Goal: Task Accomplishment & Management: Manage account settings

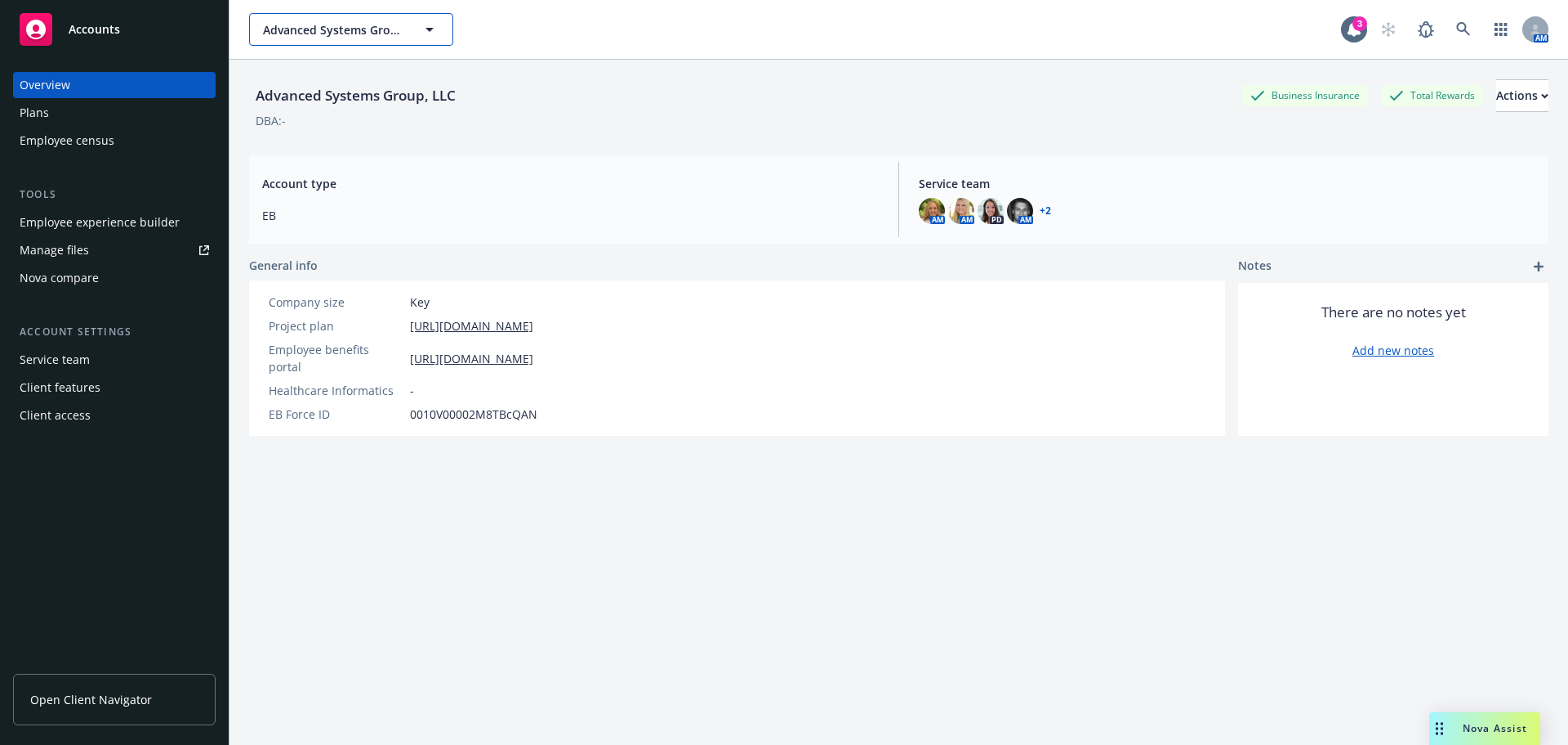
click at [284, 29] on span "Advanced Systems Group, LLC" at bounding box center [333, 30] width 141 height 18
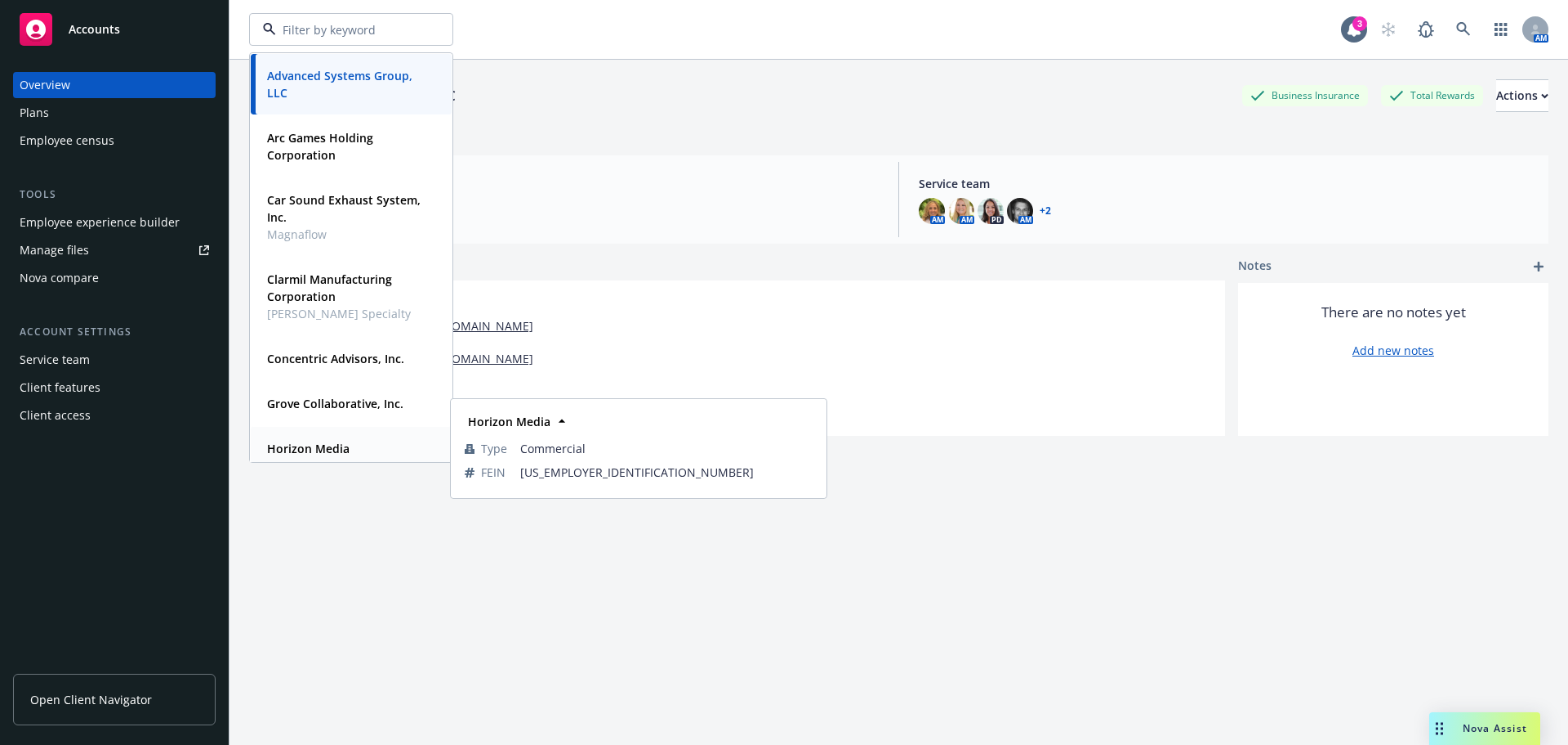
click at [311, 444] on strong "Horizon Media" at bounding box center [308, 449] width 83 height 16
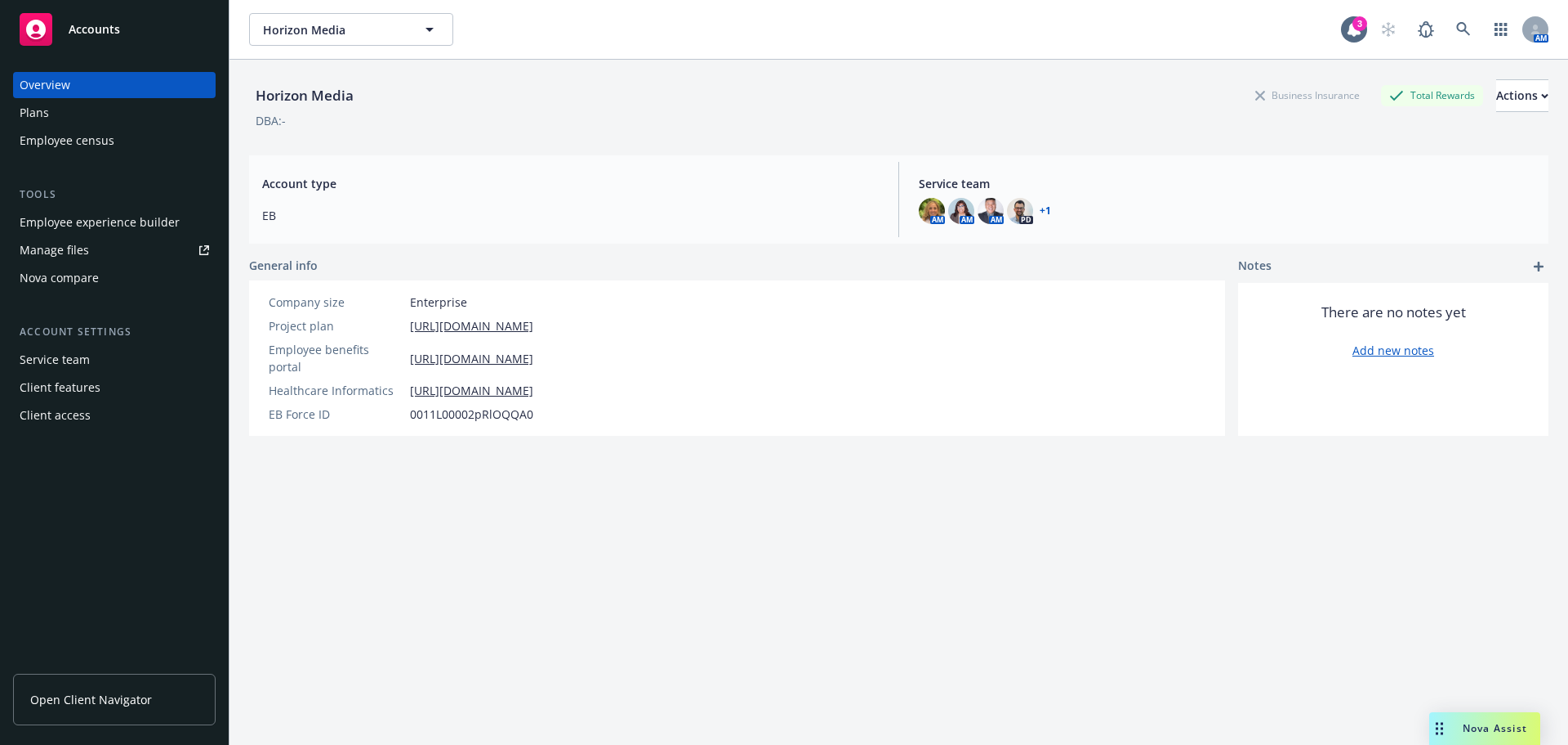
click at [95, 225] on div "Employee experience builder" at bounding box center [99, 222] width 160 height 26
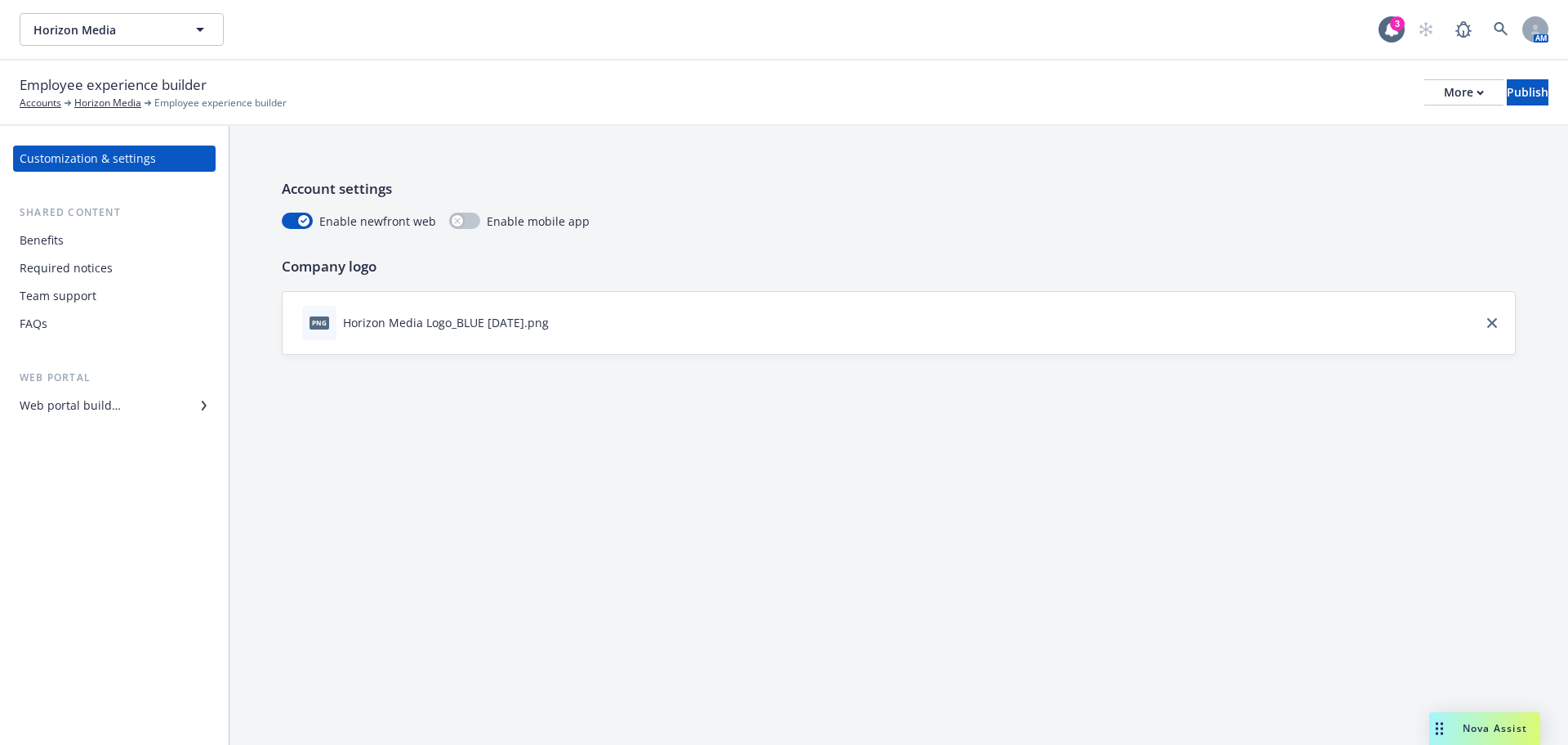
click at [48, 401] on div "Web portal builder" at bounding box center [70, 405] width 101 height 26
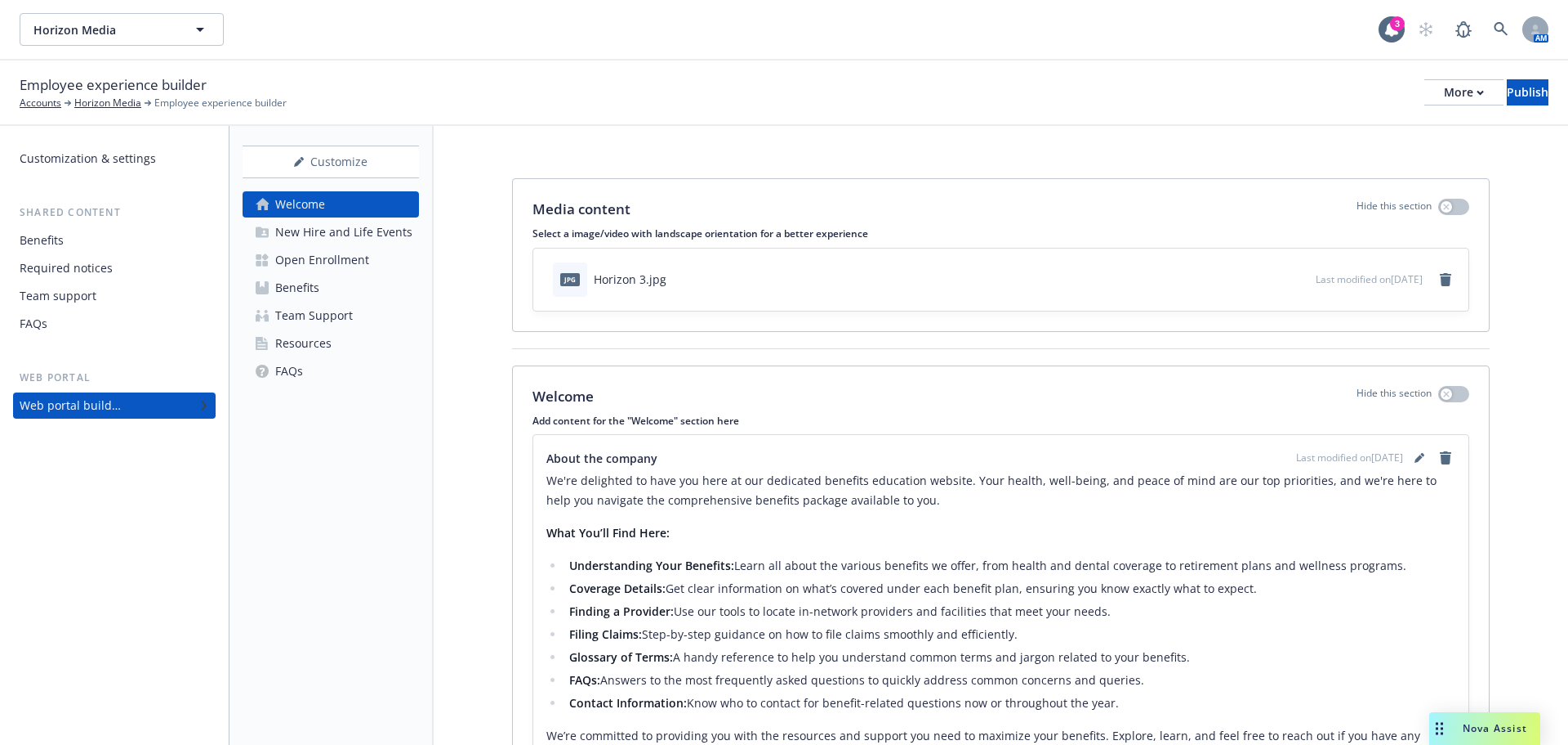
click at [271, 288] on div "Benefits" at bounding box center [285, 288] width 70 height 26
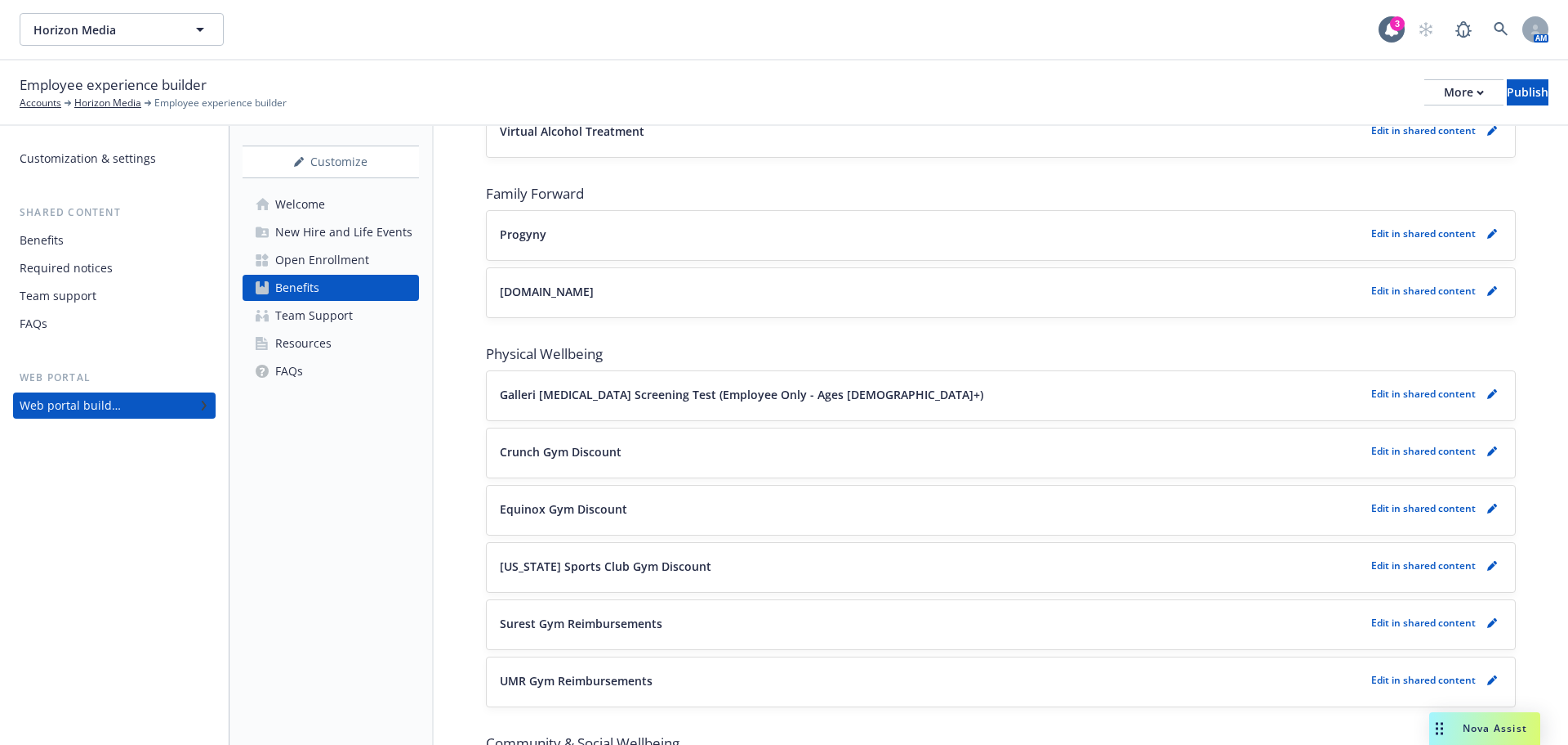
scroll to position [2197, 0]
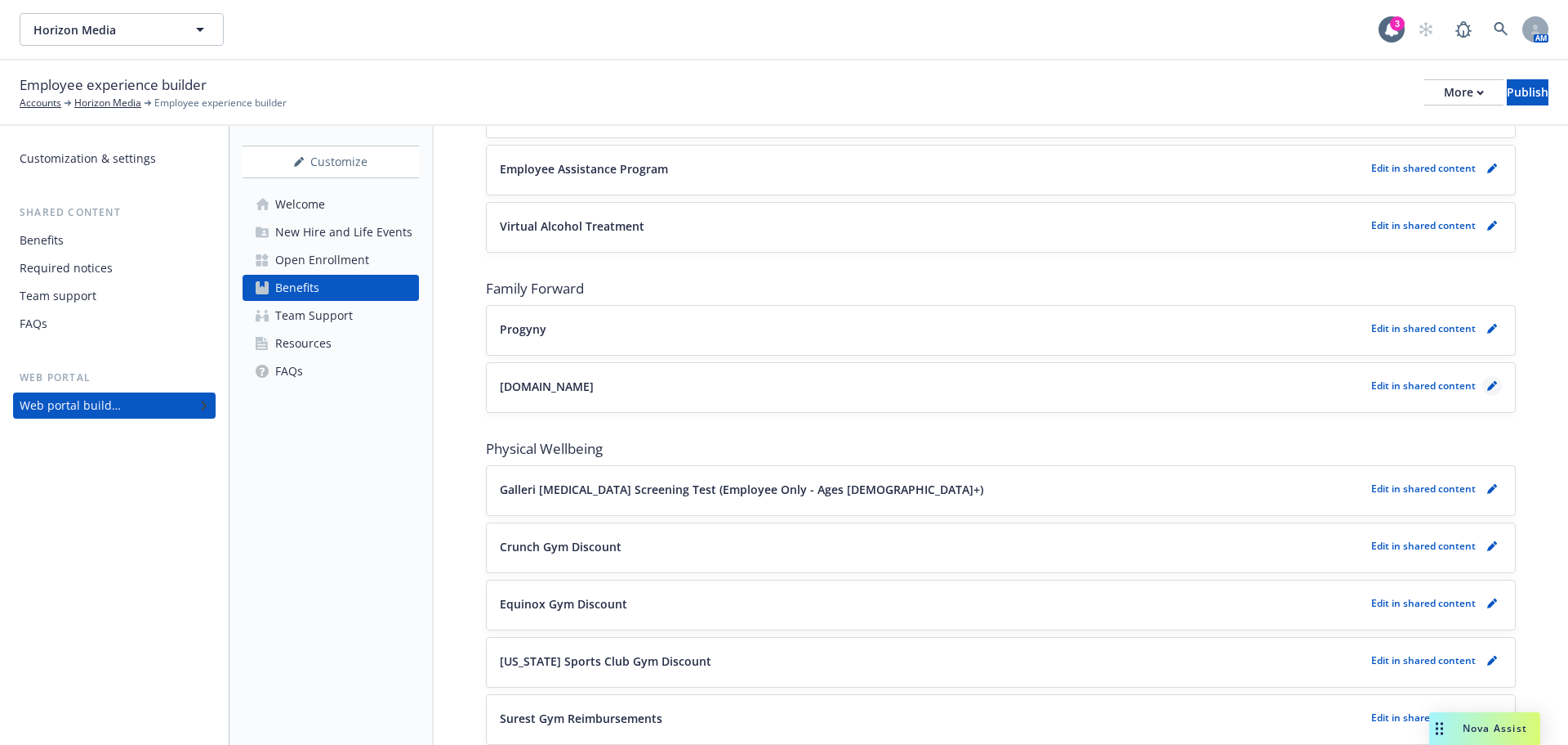
click at [1487, 386] on icon "pencil" at bounding box center [1492, 386] width 10 height 10
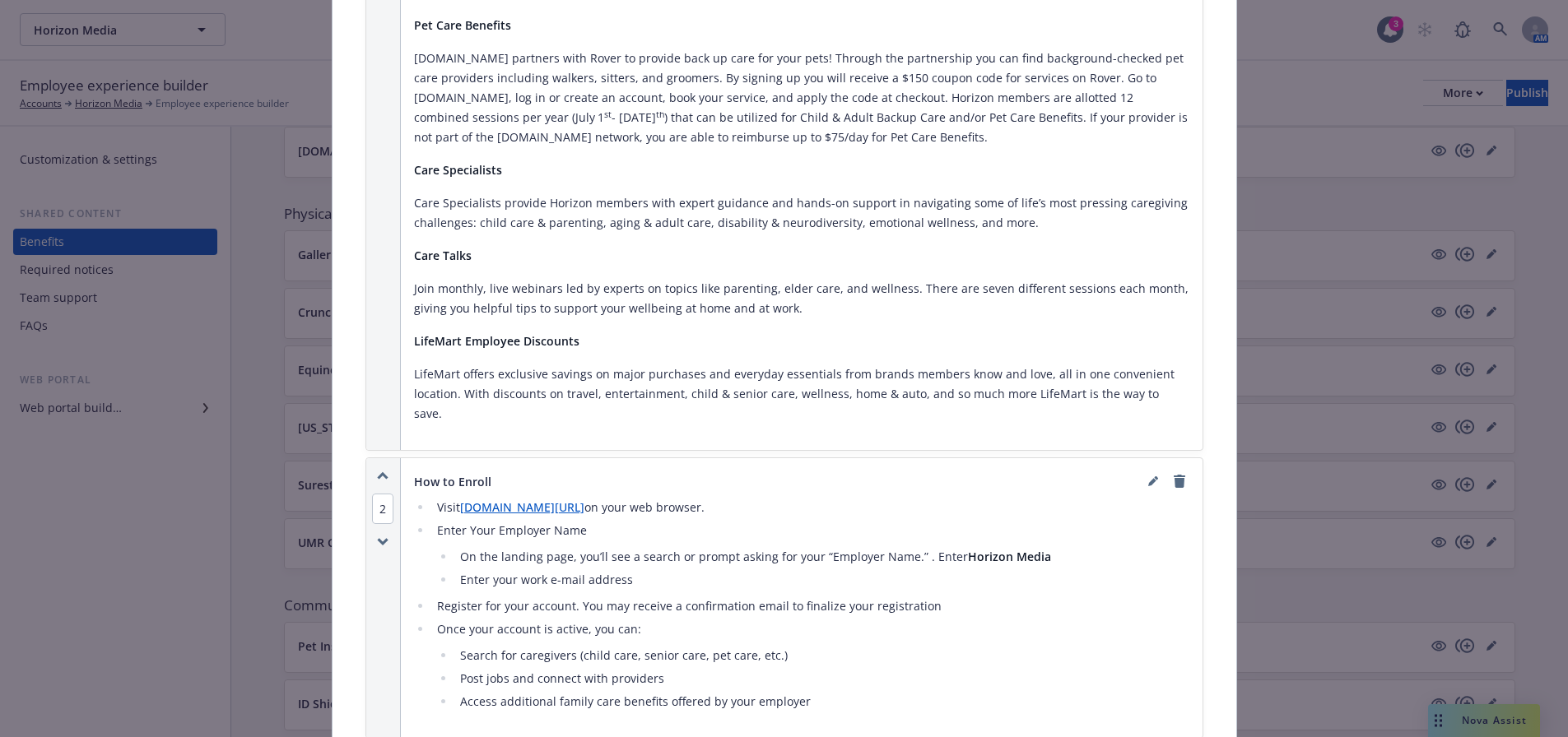
scroll to position [1283, 0]
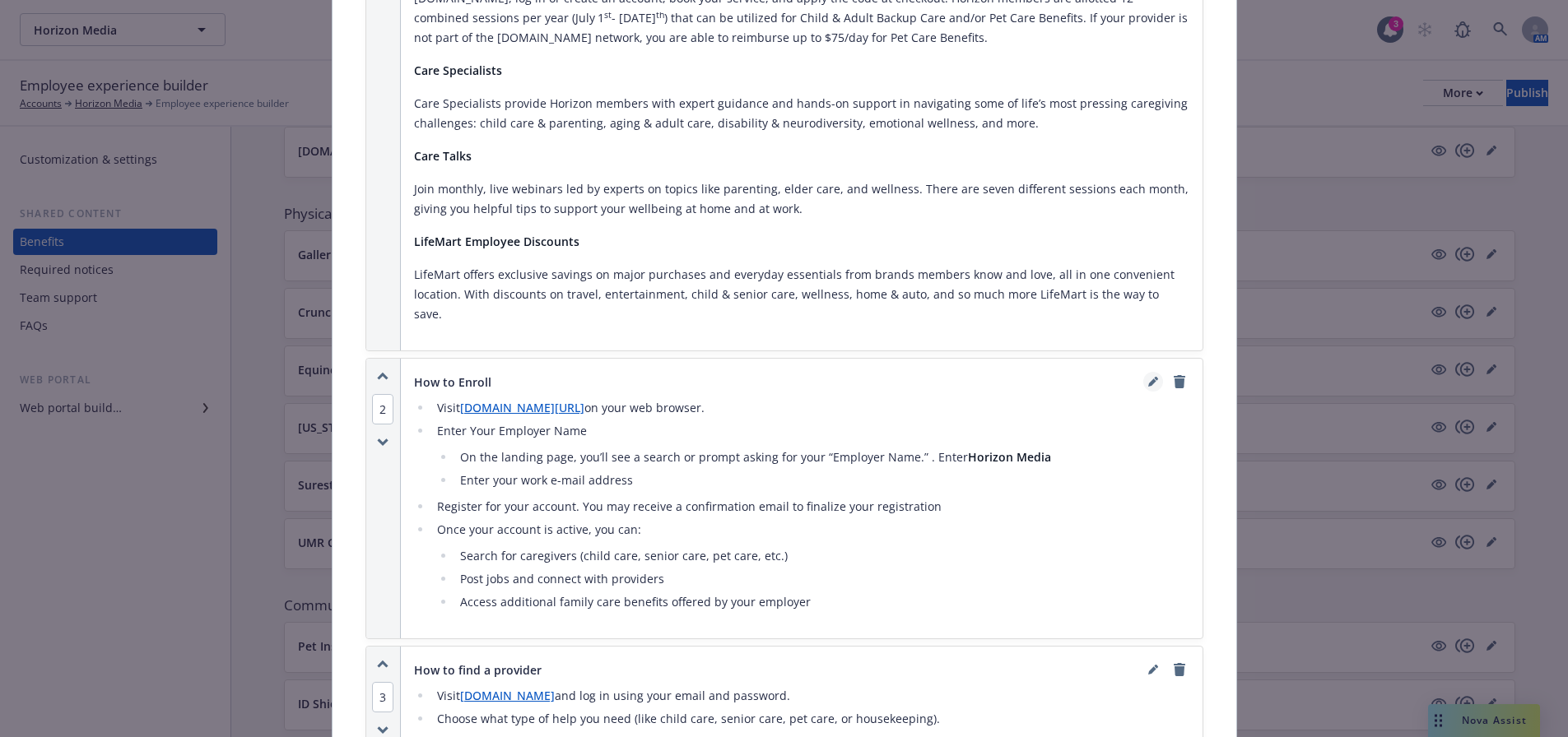
click at [1154, 377] on icon "editPencil" at bounding box center [1156, 379] width 4 height 4
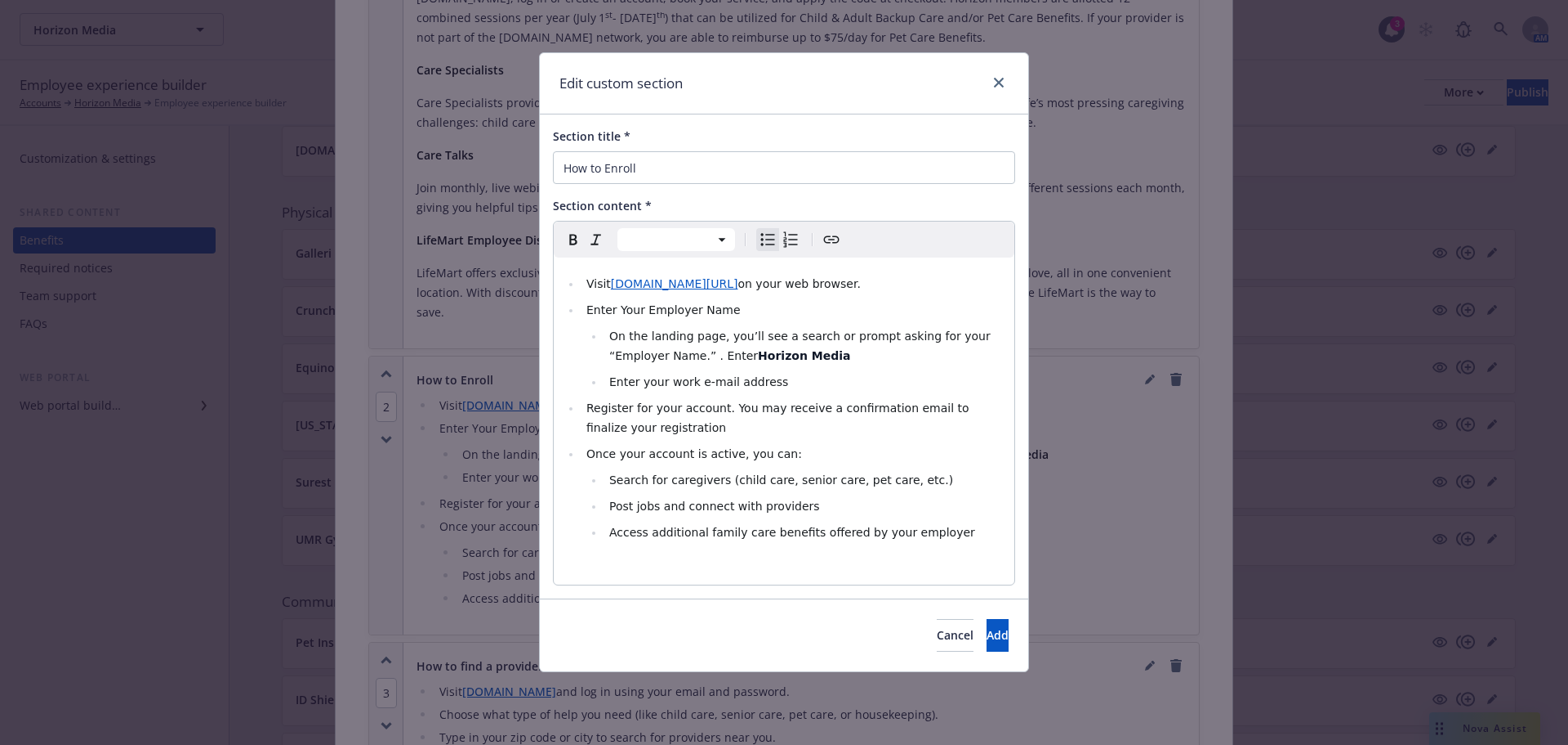
click at [587, 278] on span "Visit" at bounding box center [598, 283] width 24 height 13
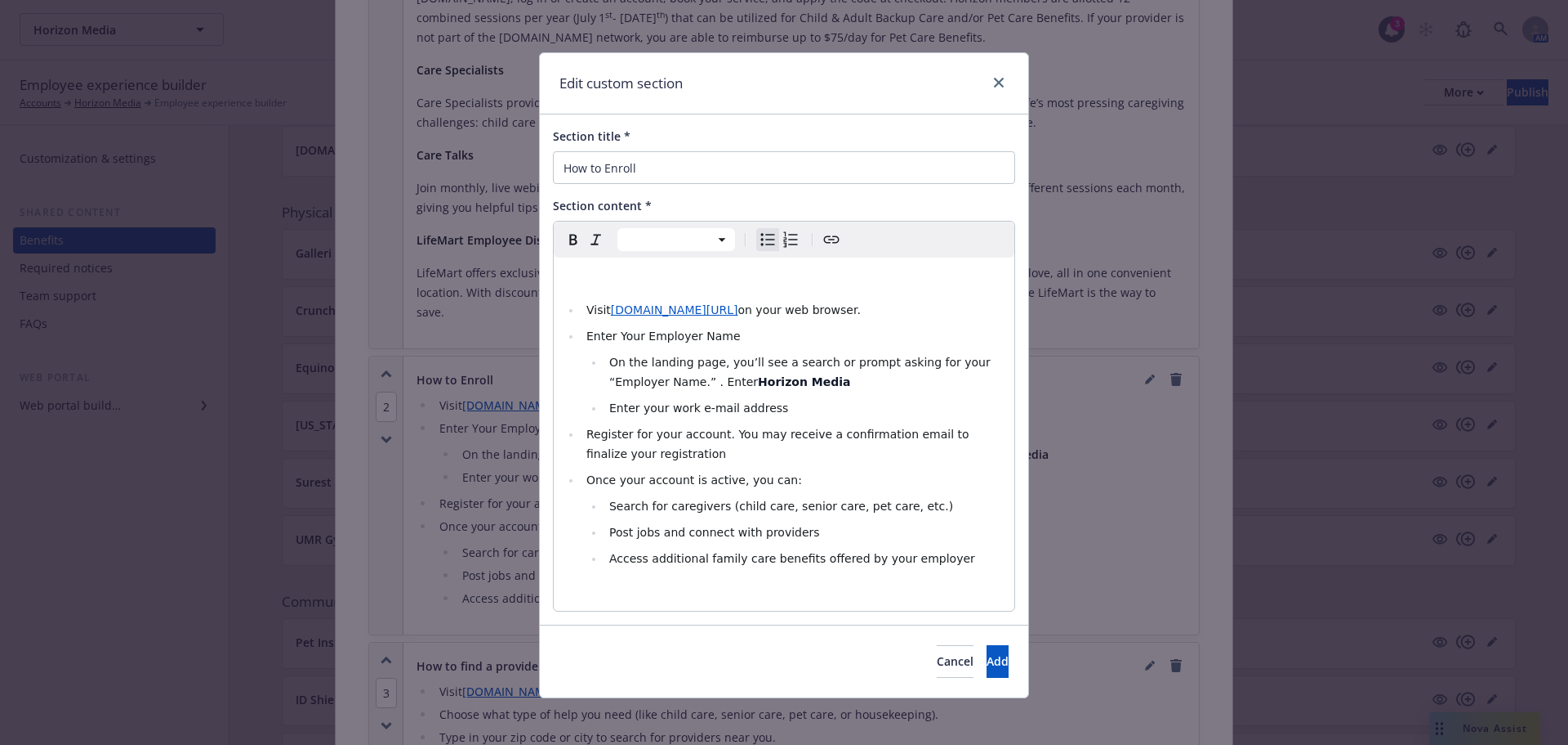
select select "paragraph"
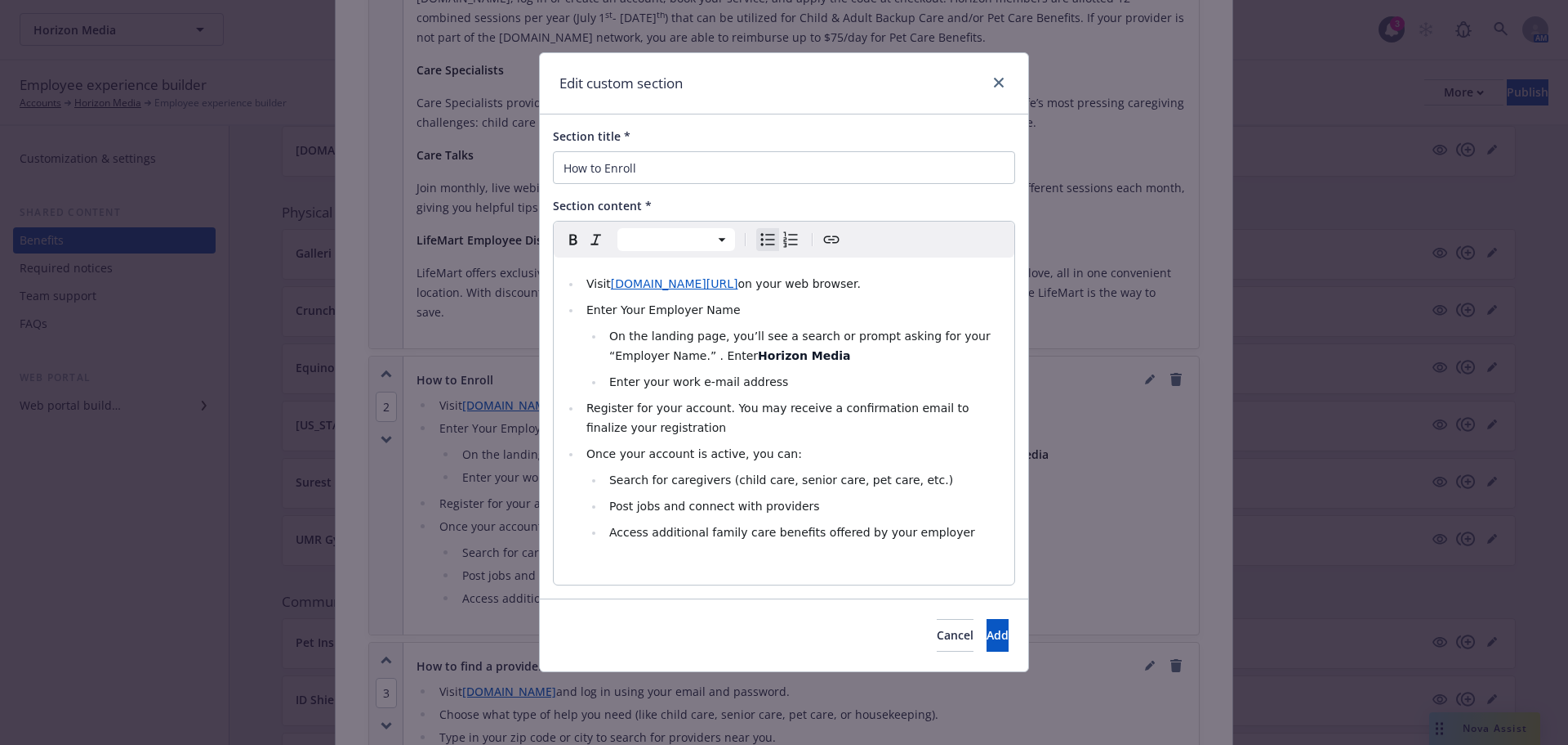
select select "paragraph"
click at [588, 550] on div "Visit [DOMAIN_NAME][URL] on your web browser. Enter Your Employer Name On the l…" at bounding box center [784, 420] width 461 height 327
drag, startPoint x: 623, startPoint y: 567, endPoint x: 566, endPoint y: 560, distance: 57.4
click at [567, 560] on span "Please note: you will need to wait until 9/25 to enroll." at bounding box center [715, 564] width 305 height 13
click at [566, 560] on span "Please note: you will need to wait until 9/25 to enroll." at bounding box center [715, 564] width 305 height 13
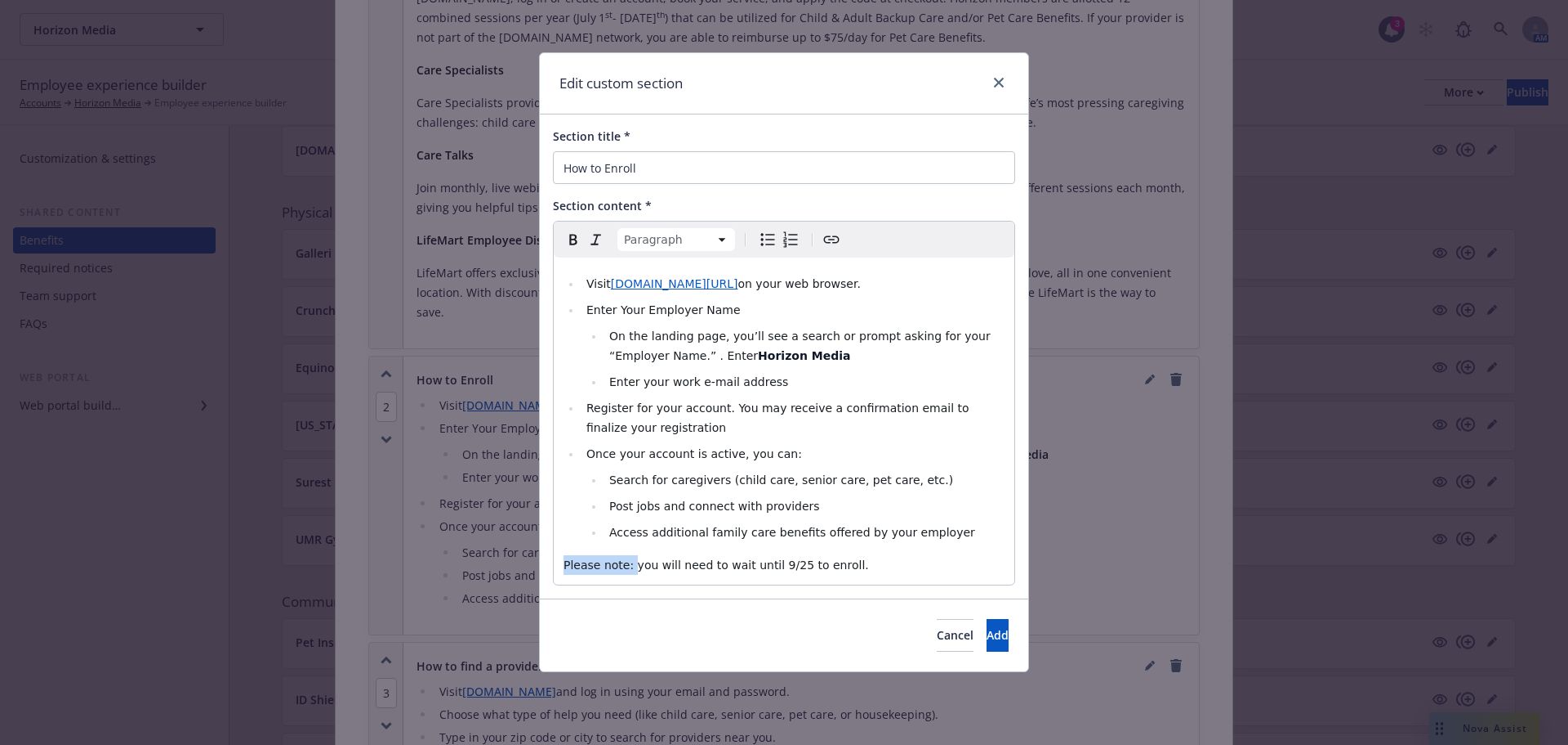
drag, startPoint x: 615, startPoint y: 563, endPoint x: 552, endPoint y: 560, distance: 63.1
click at [552, 560] on div "Section title * How to Enroll Section content * Paragraph Paragraph Heading 1 H…" at bounding box center [784, 356] width 488 height 484
click at [838, 569] on p "Please note: you will need to wait until 9/25 to enroll." at bounding box center [784, 565] width 441 height 20
click at [784, 565] on span "you will need to wait until 9/25 to enroll." at bounding box center [758, 564] width 231 height 13
click at [894, 562] on p "Please note: you will need to wait until 9/24 to enroll." at bounding box center [784, 565] width 441 height 20
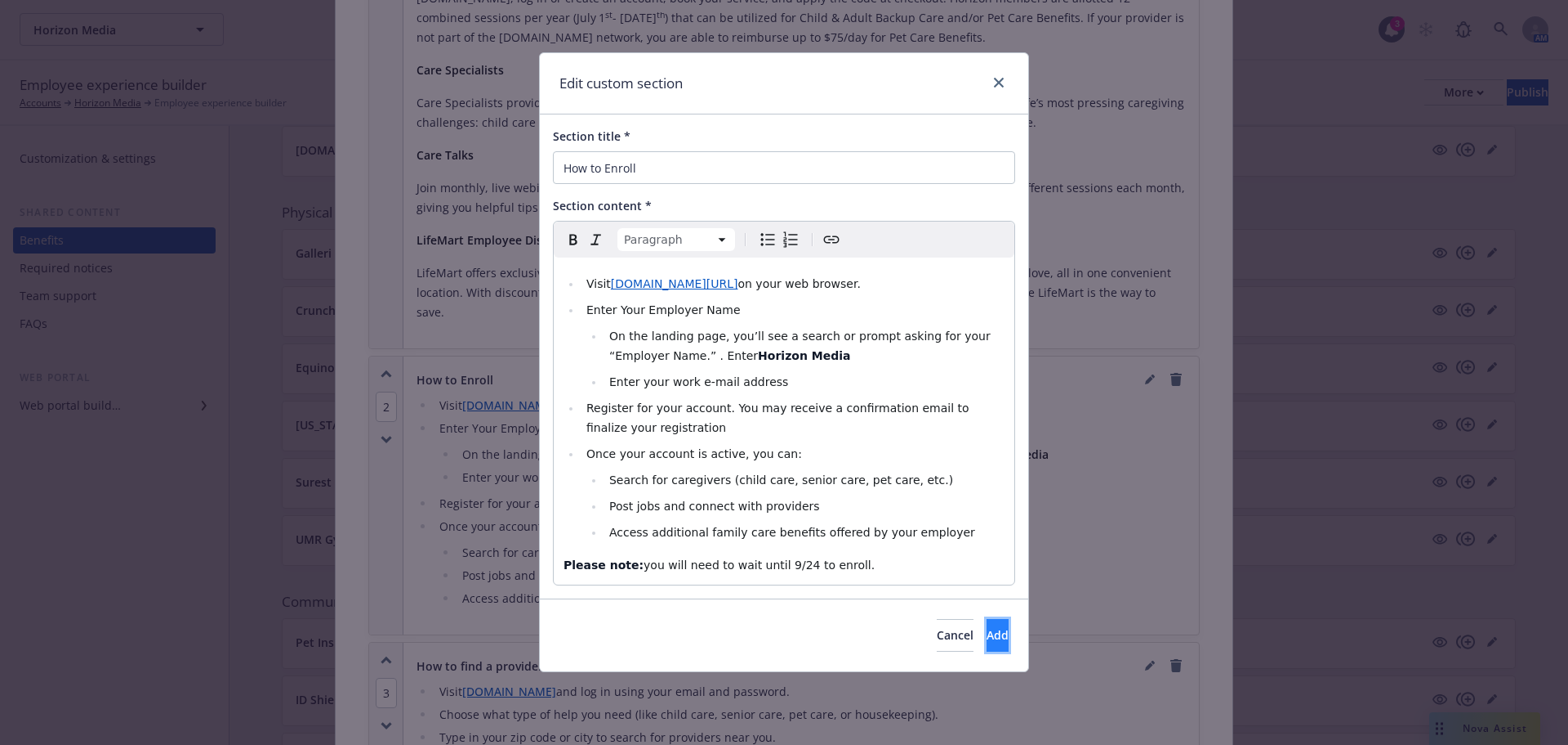
click at [986, 644] on button "Add" at bounding box center [997, 635] width 22 height 33
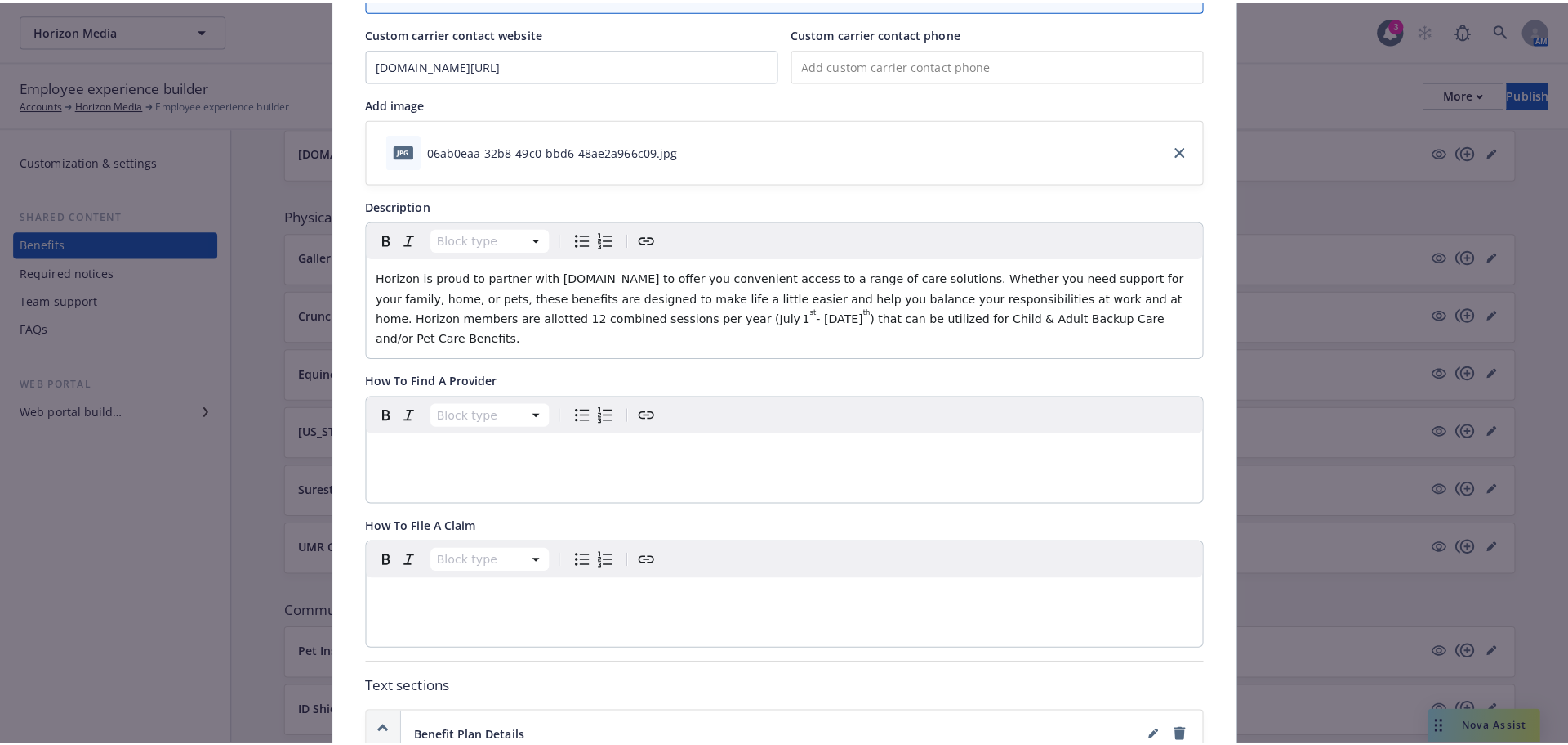
scroll to position [0, 0]
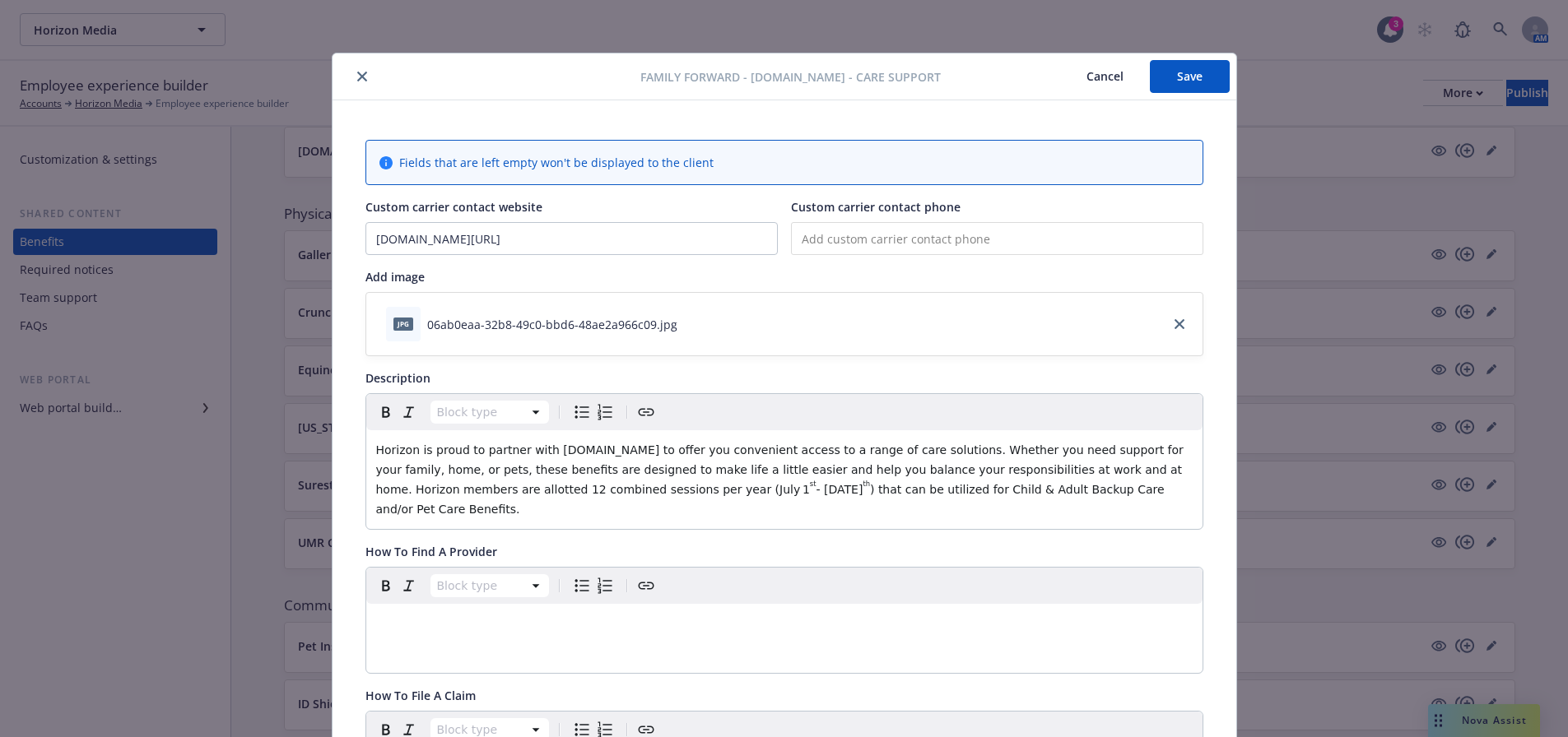
click at [1202, 79] on button "Save" at bounding box center [1189, 77] width 80 height 33
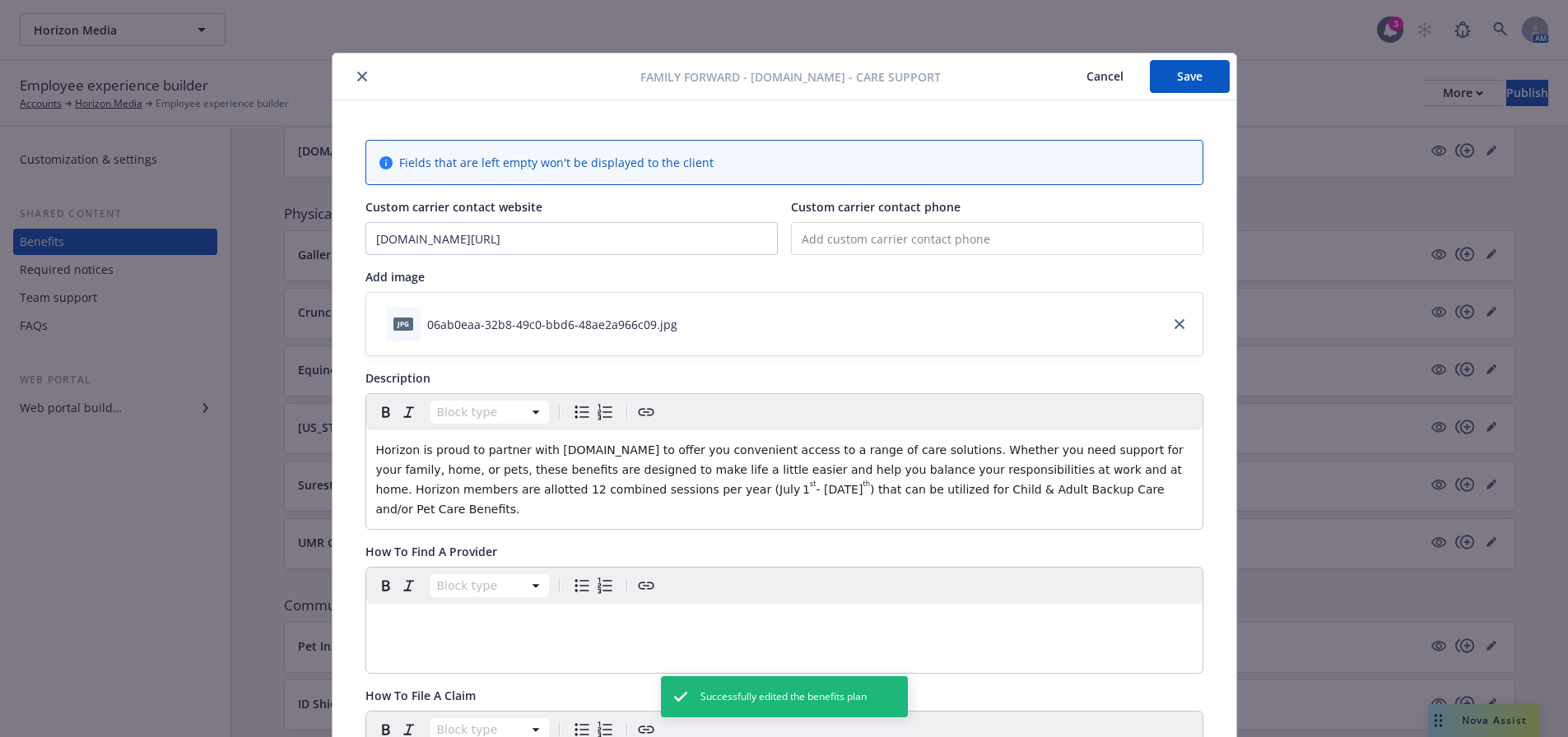
click at [357, 79] on icon "close" at bounding box center [362, 77] width 10 height 10
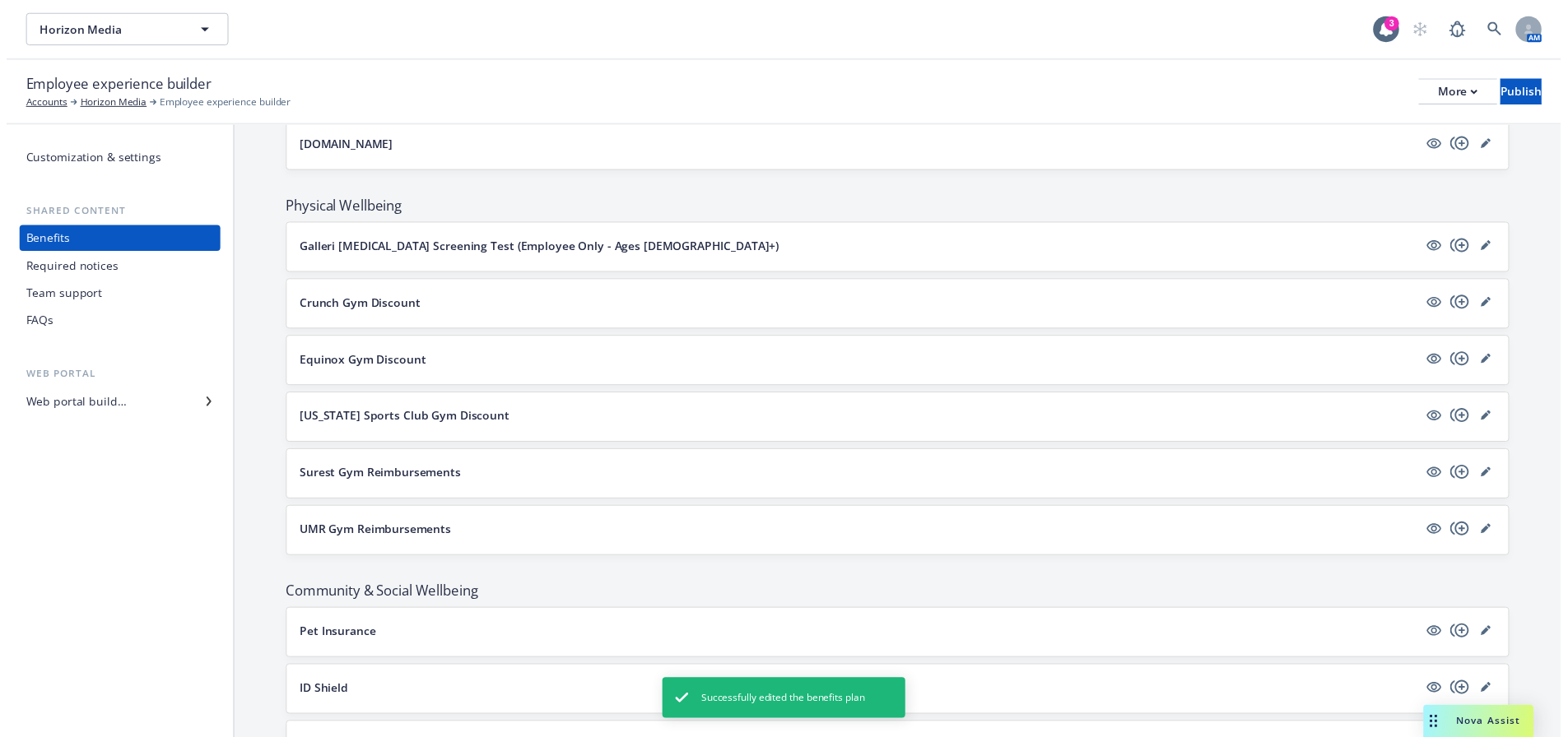
scroll to position [2448, 0]
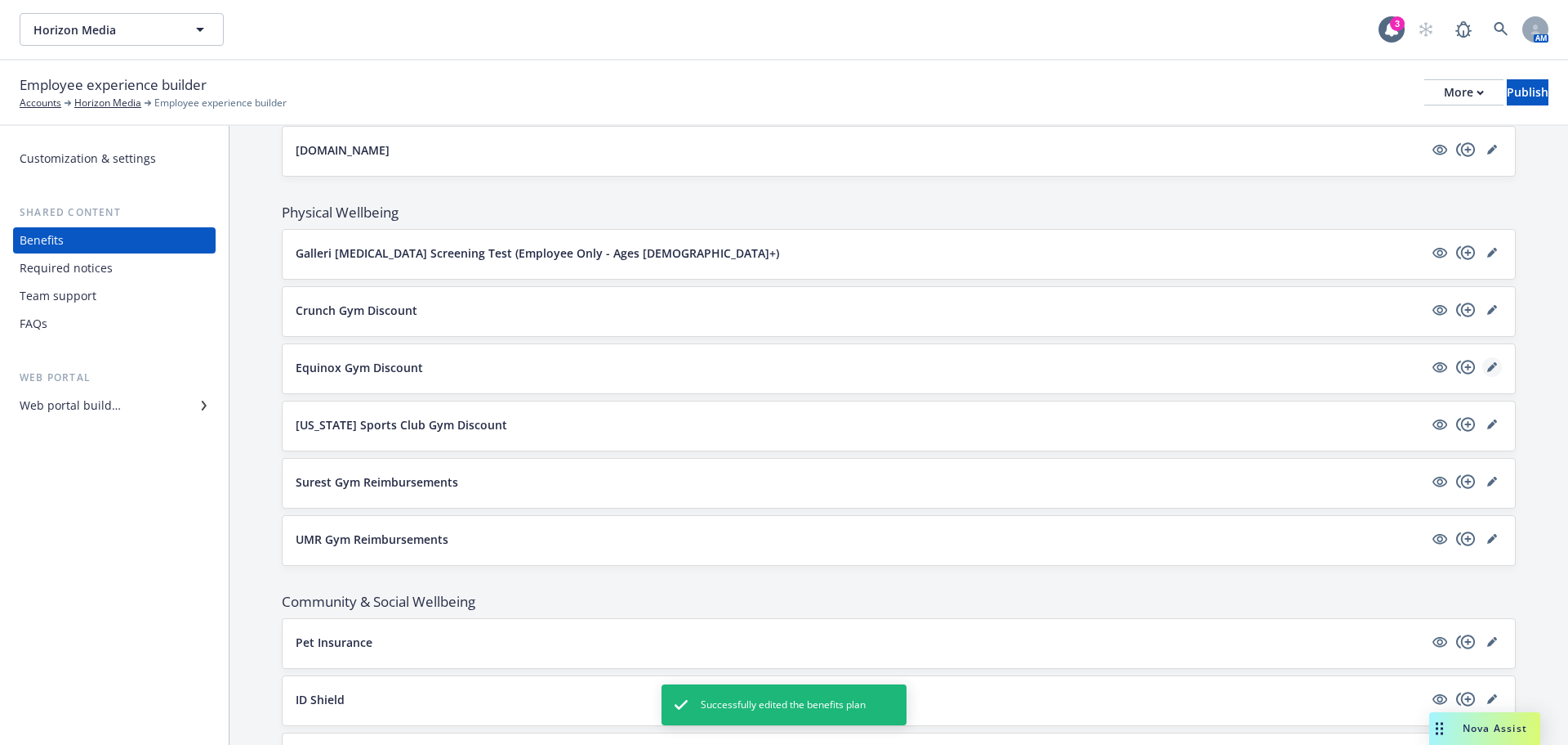
click at [1487, 369] on icon "editPencil" at bounding box center [1491, 368] width 8 height 8
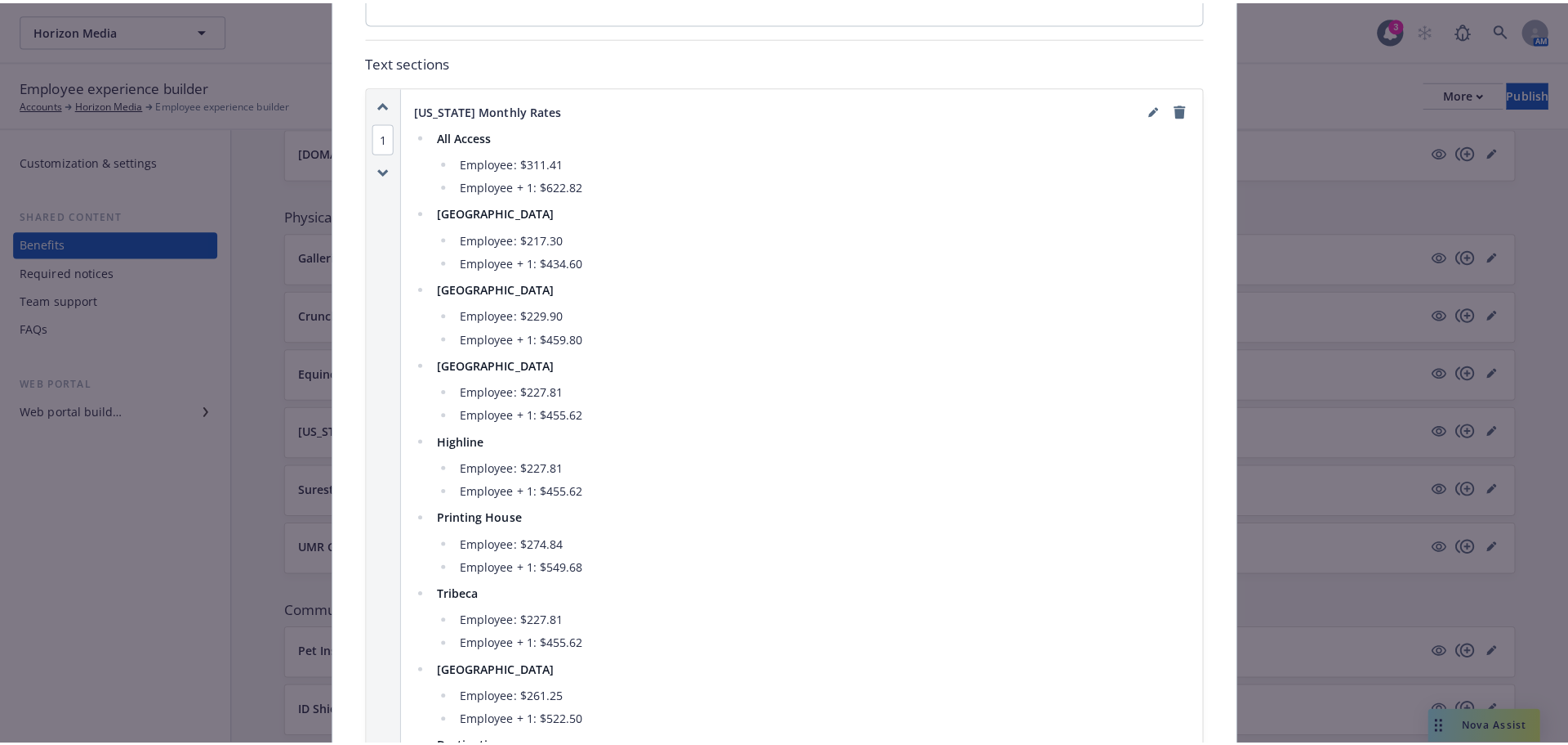
scroll to position [785, 0]
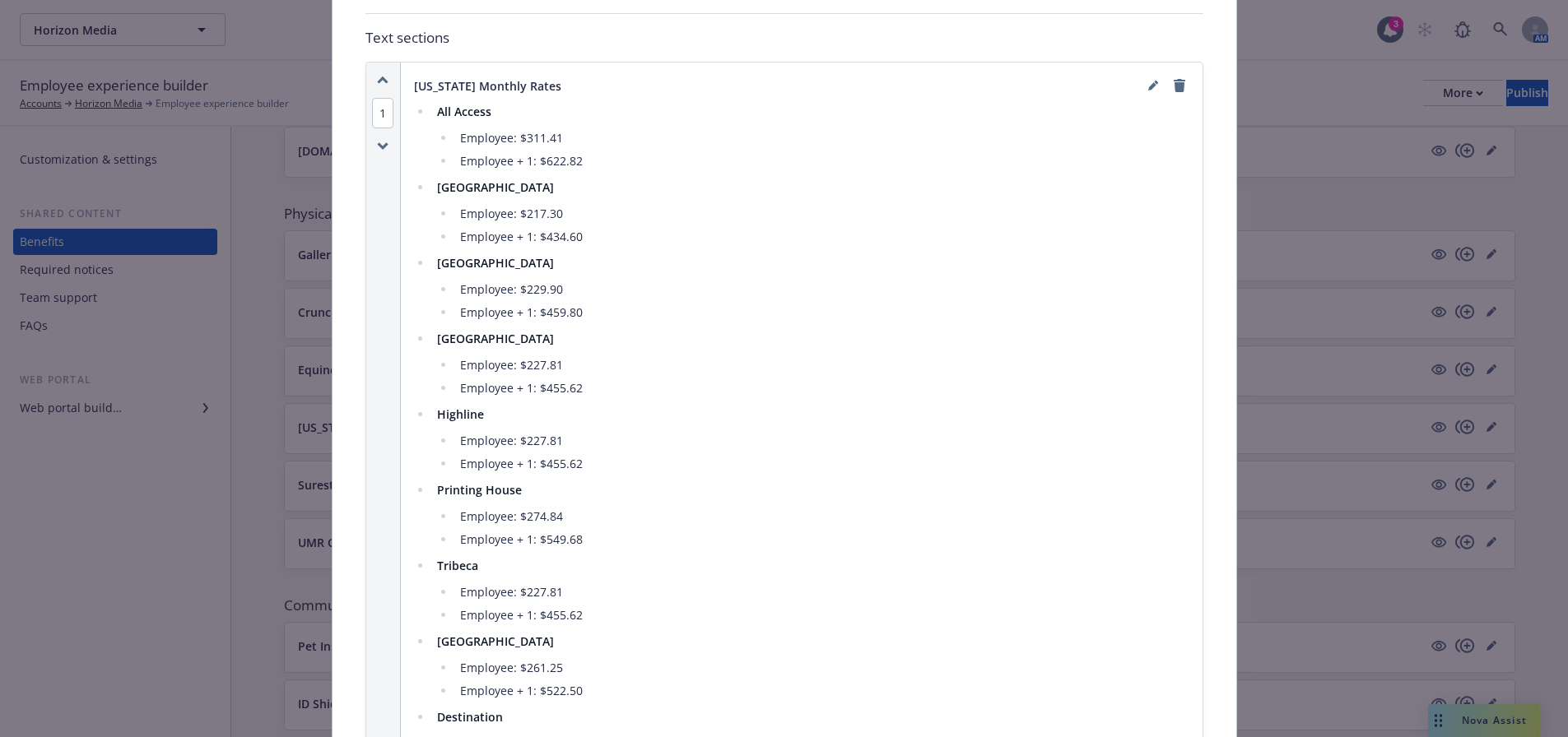
click at [663, 459] on li "Employee + 1: $455.62" at bounding box center [822, 464] width 734 height 20
click at [1153, 86] on link "editPencil" at bounding box center [1153, 85] width 20 height 20
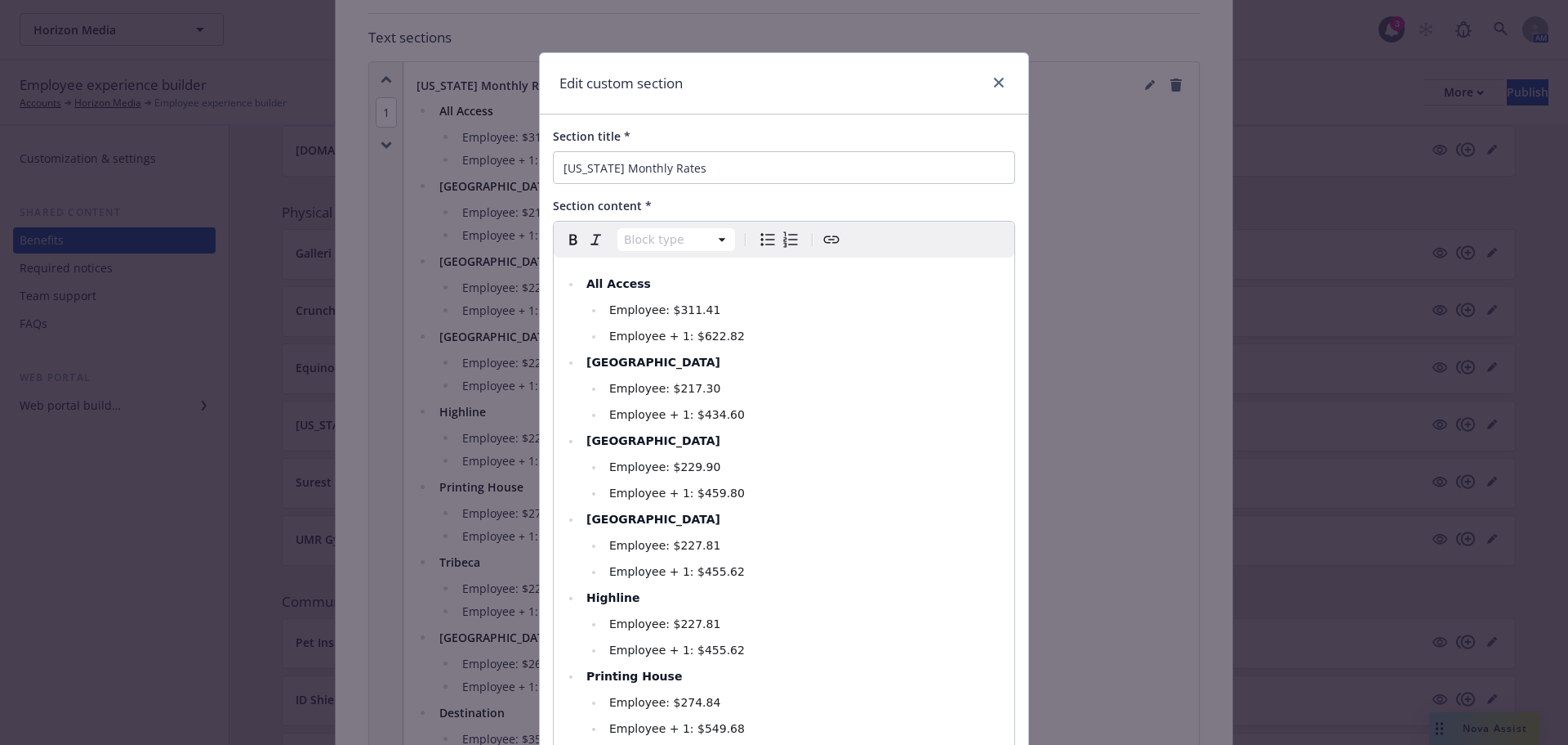
scroll to position [164, 0]
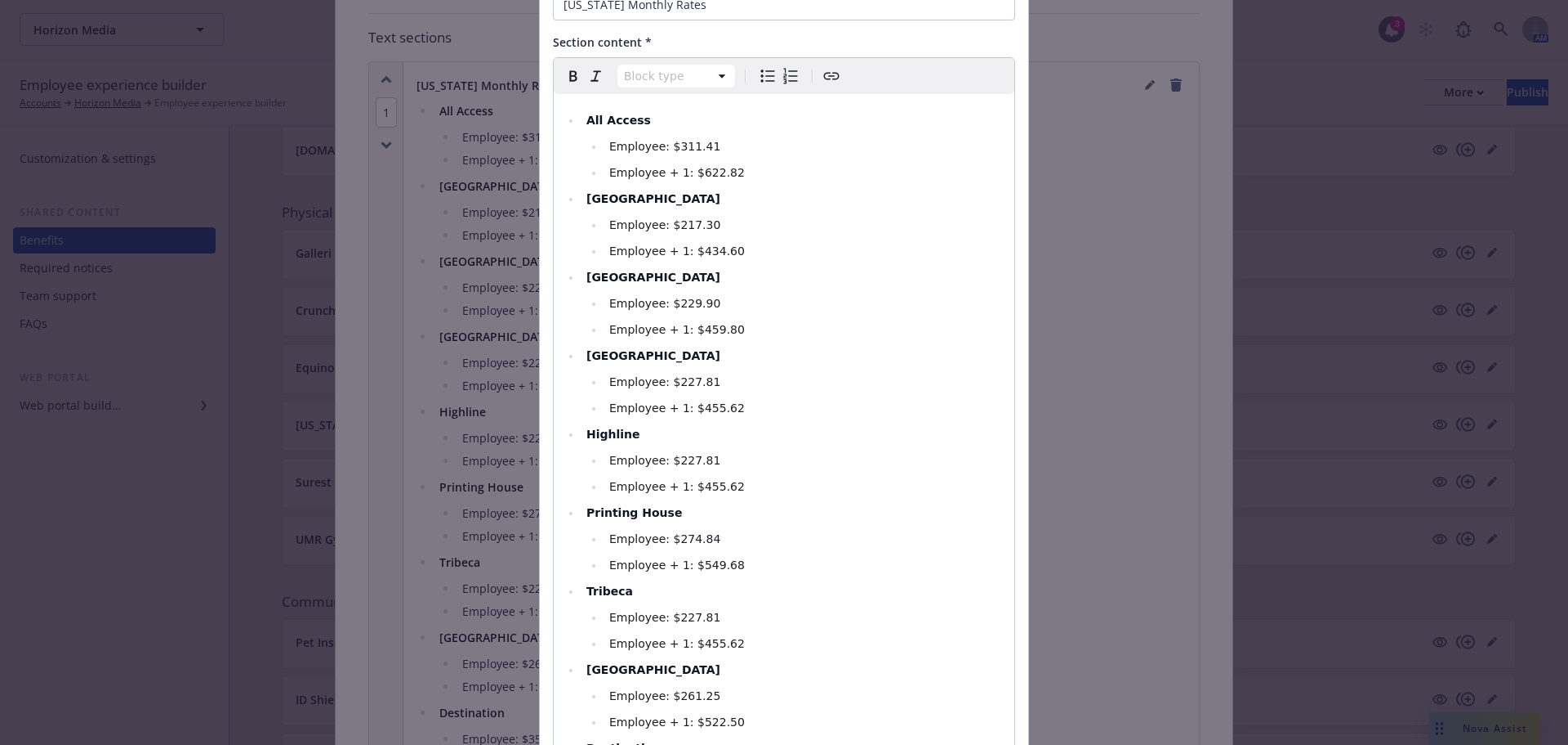
select select
click at [723, 494] on li "Employee + 1: $455.62" at bounding box center [804, 487] width 401 height 20
drag, startPoint x: 580, startPoint y: 533, endPoint x: 734, endPoint y: 552, distance: 155.2
click at [734, 552] on ul "All Access Employee: $311.41 Employee + 1: $622.82 [GEOGRAPHIC_DATA] Employee: …" at bounding box center [784, 499] width 441 height 778
click at [805, 558] on li "Employee +1: $856.9" at bounding box center [804, 565] width 401 height 20
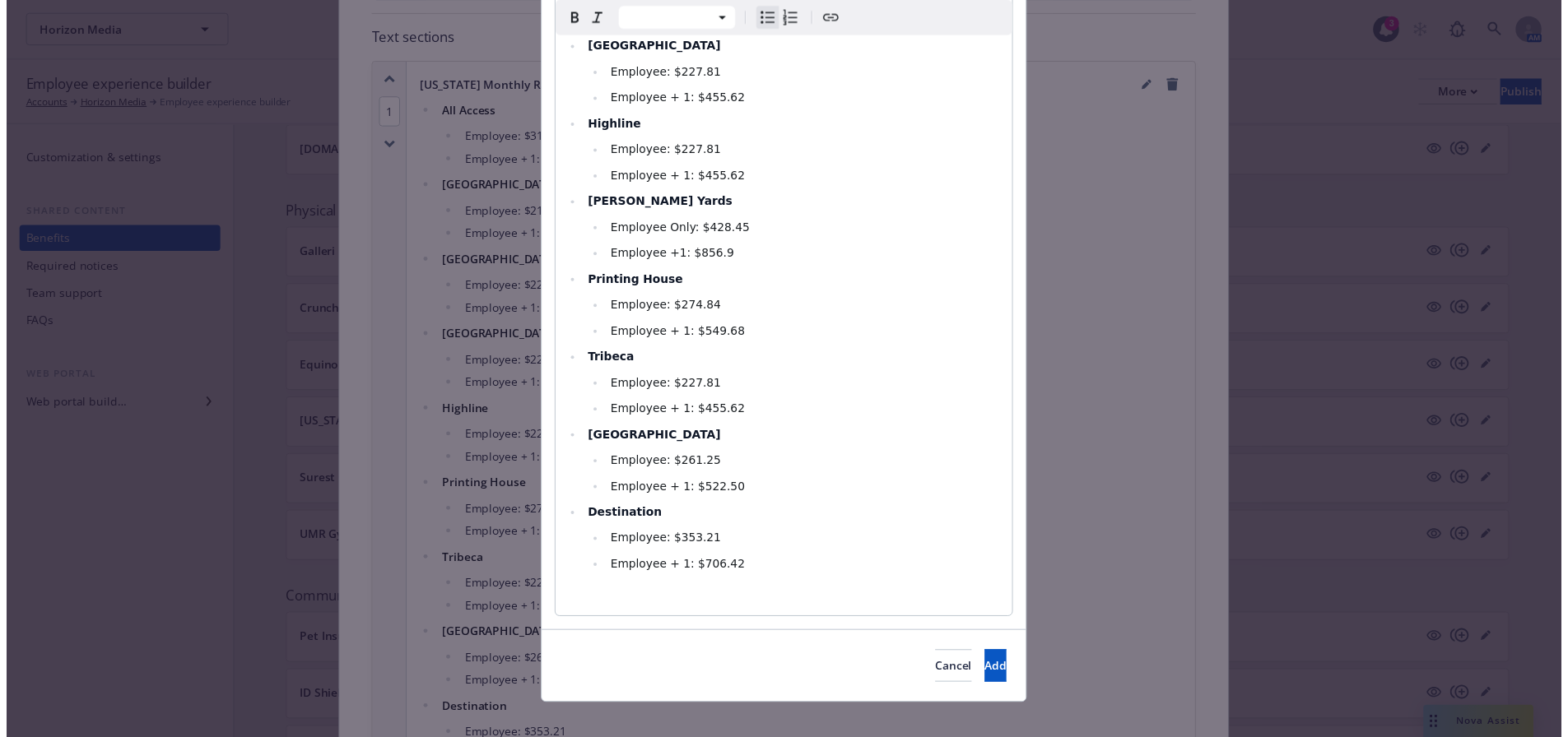
scroll to position [493, 0]
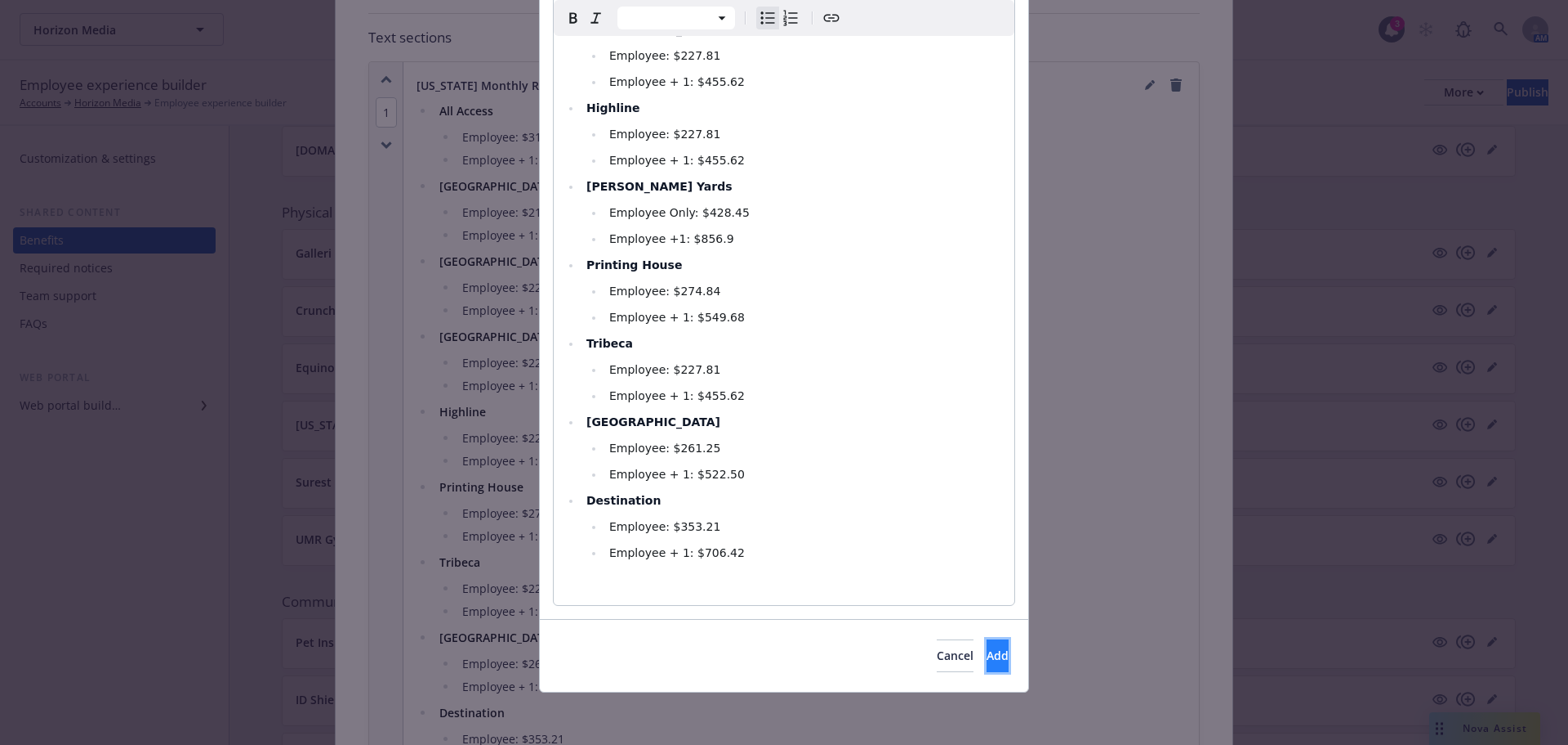
click at [986, 663] on span "Add" at bounding box center [997, 655] width 22 height 16
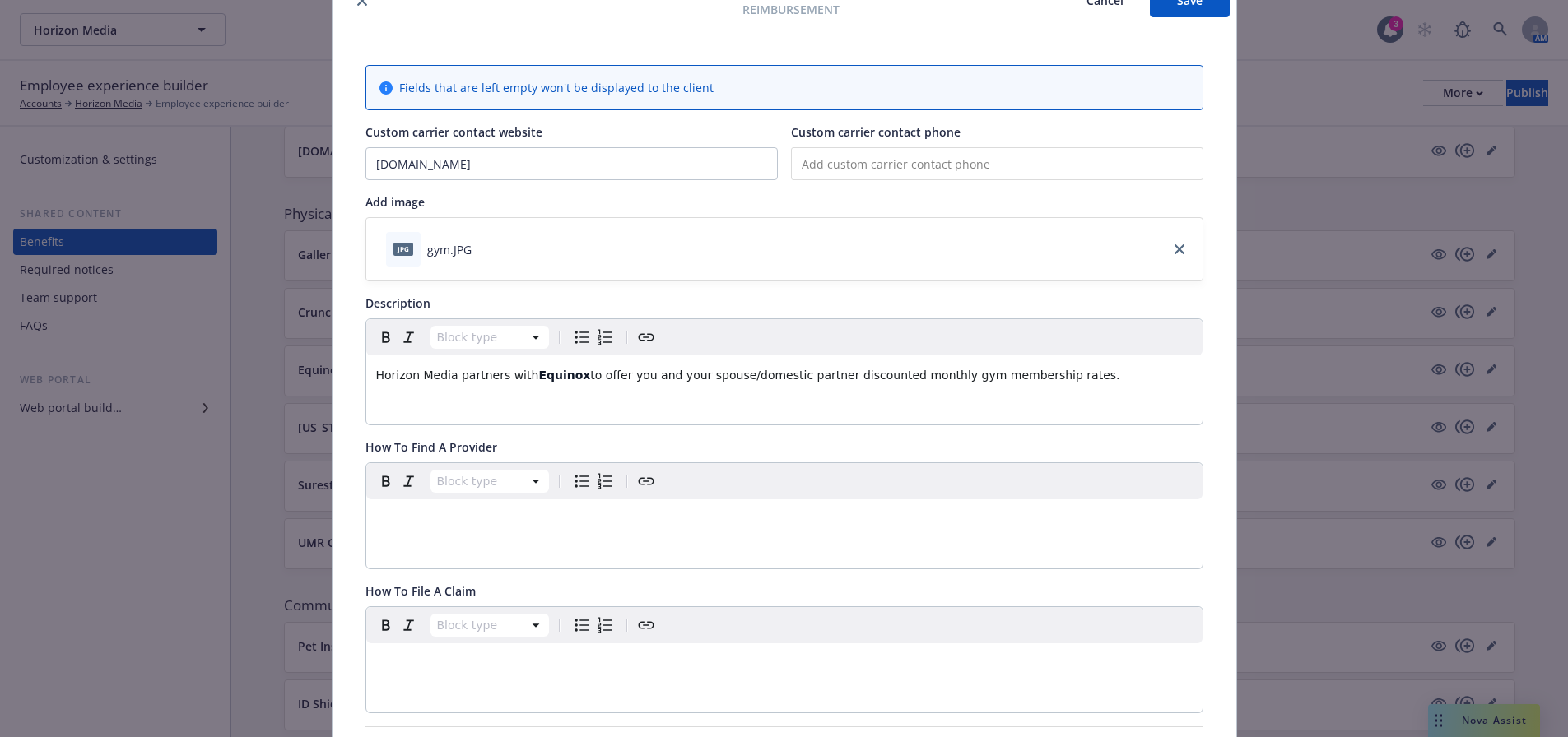
scroll to position [0, 0]
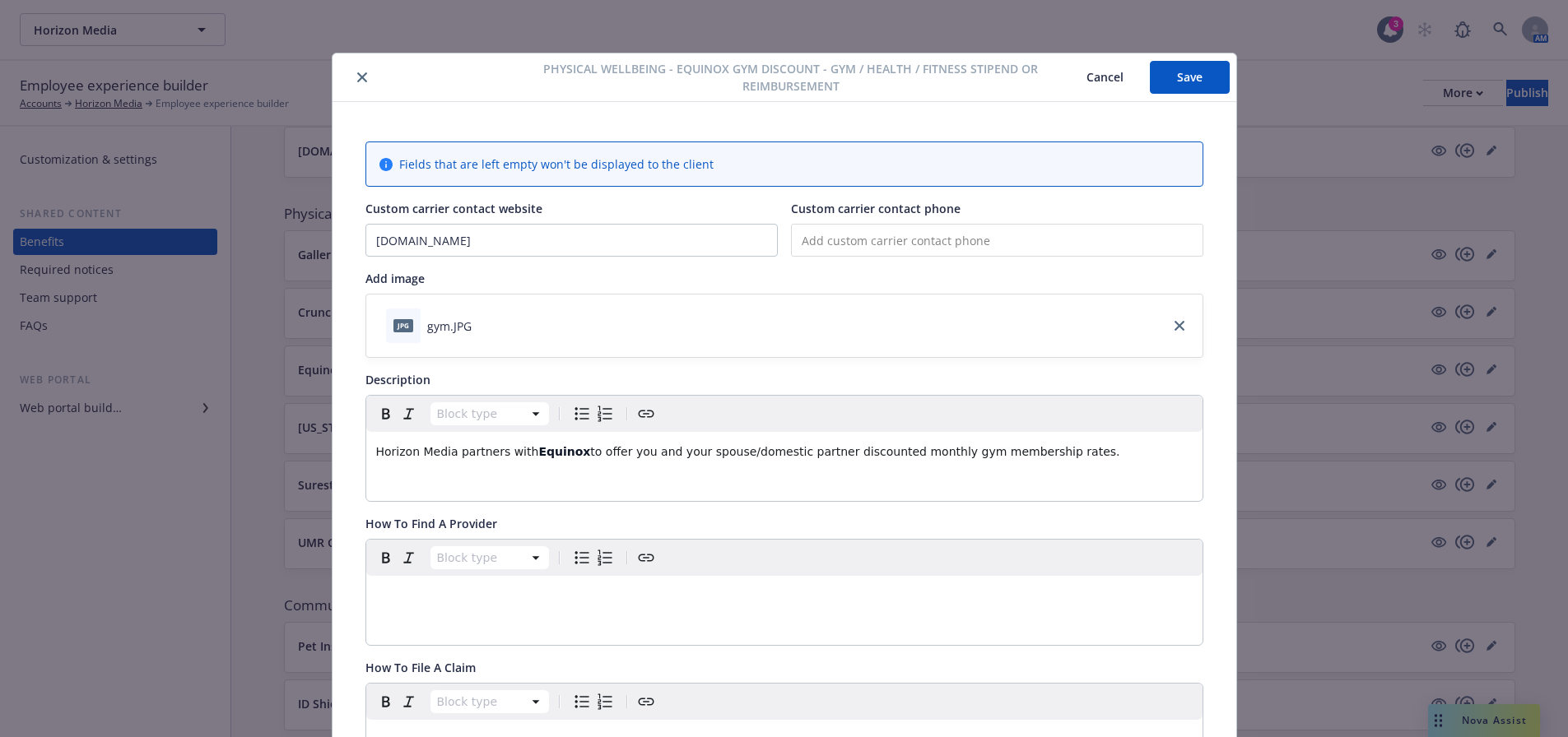
click at [1194, 74] on button "Save" at bounding box center [1189, 78] width 80 height 33
click at [1153, 73] on button "Save" at bounding box center [1189, 78] width 80 height 33
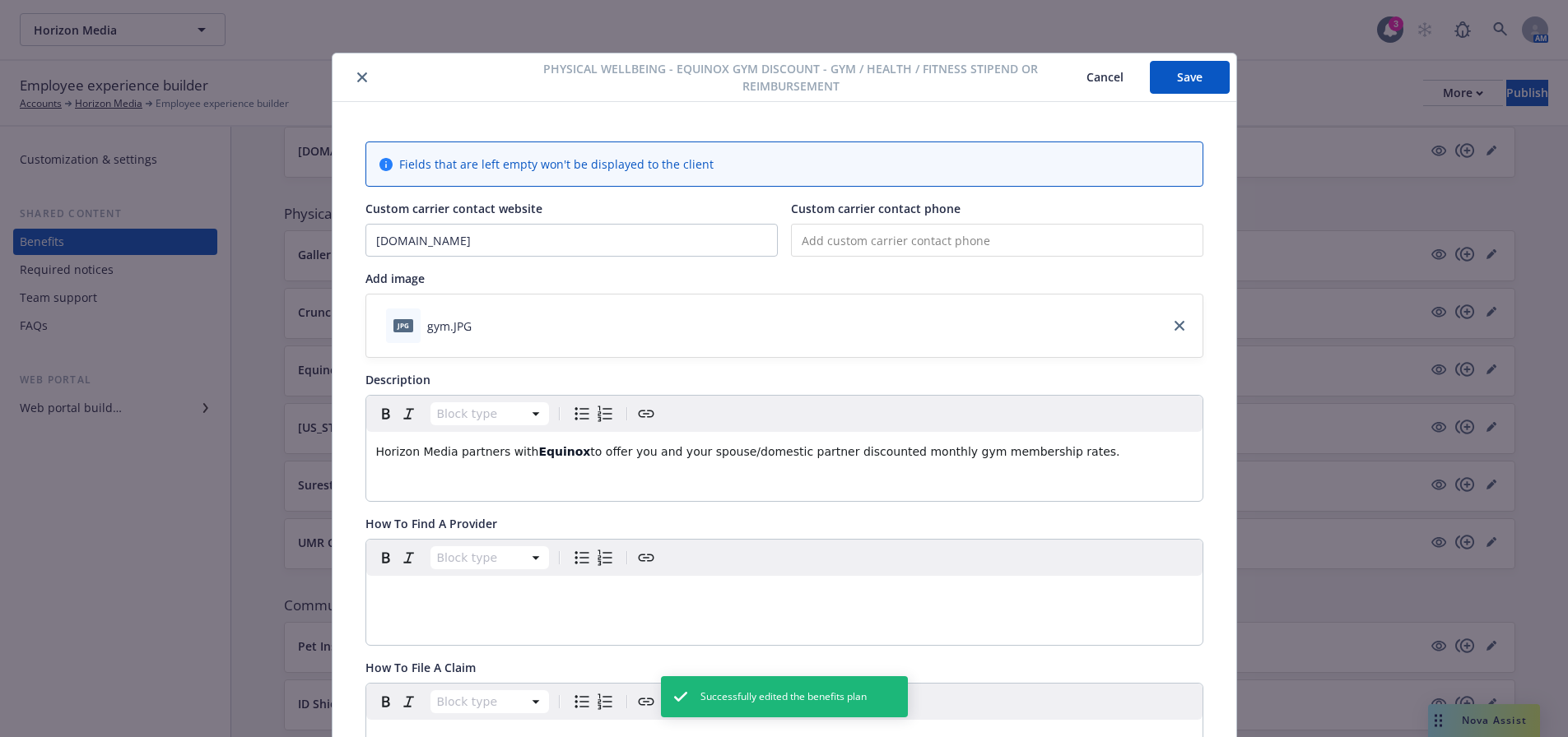
click at [344, 79] on div at bounding box center [431, 78] width 185 height 20
click at [352, 69] on button "close" at bounding box center [362, 78] width 20 height 20
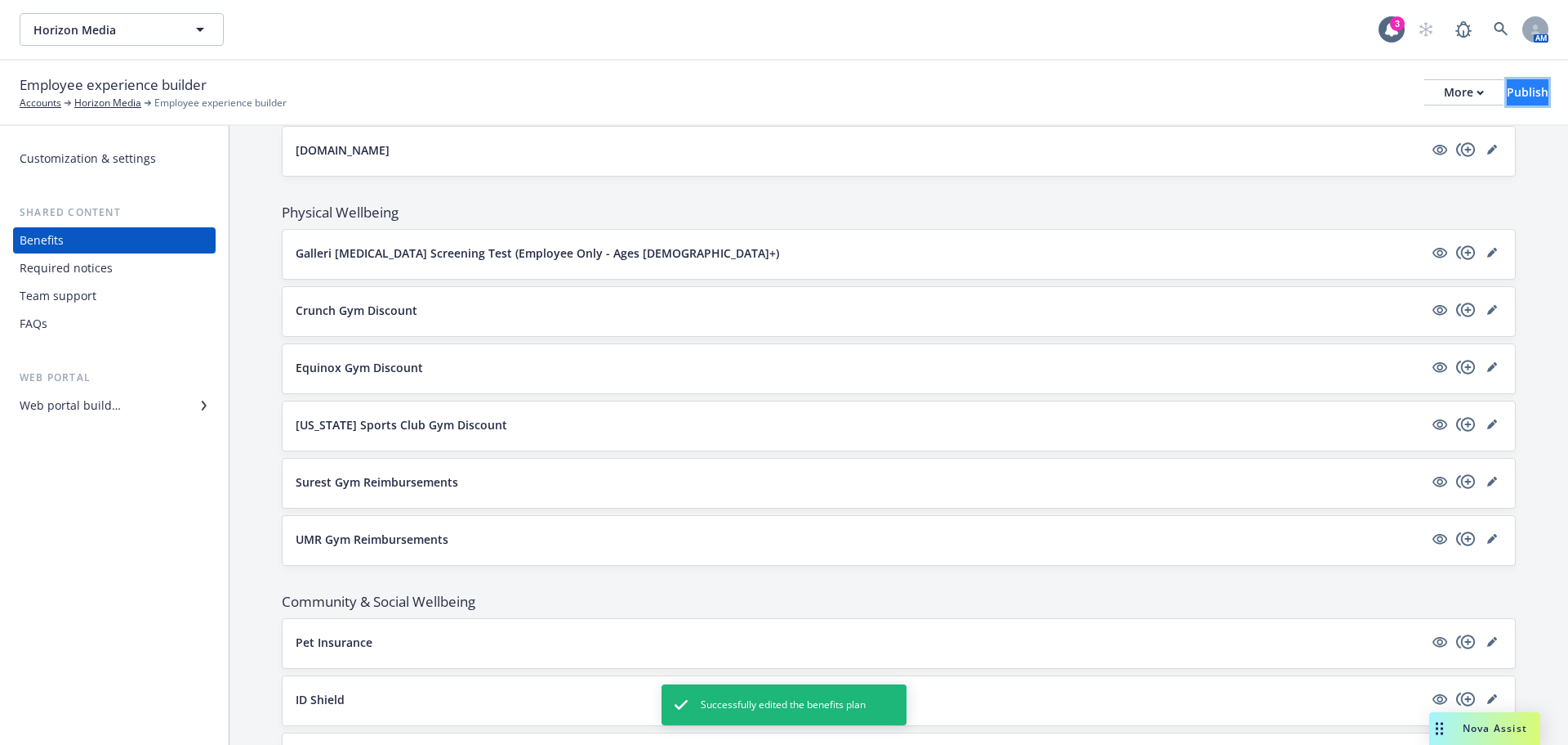
click at [1507, 98] on div "Publish" at bounding box center [1527, 92] width 42 height 24
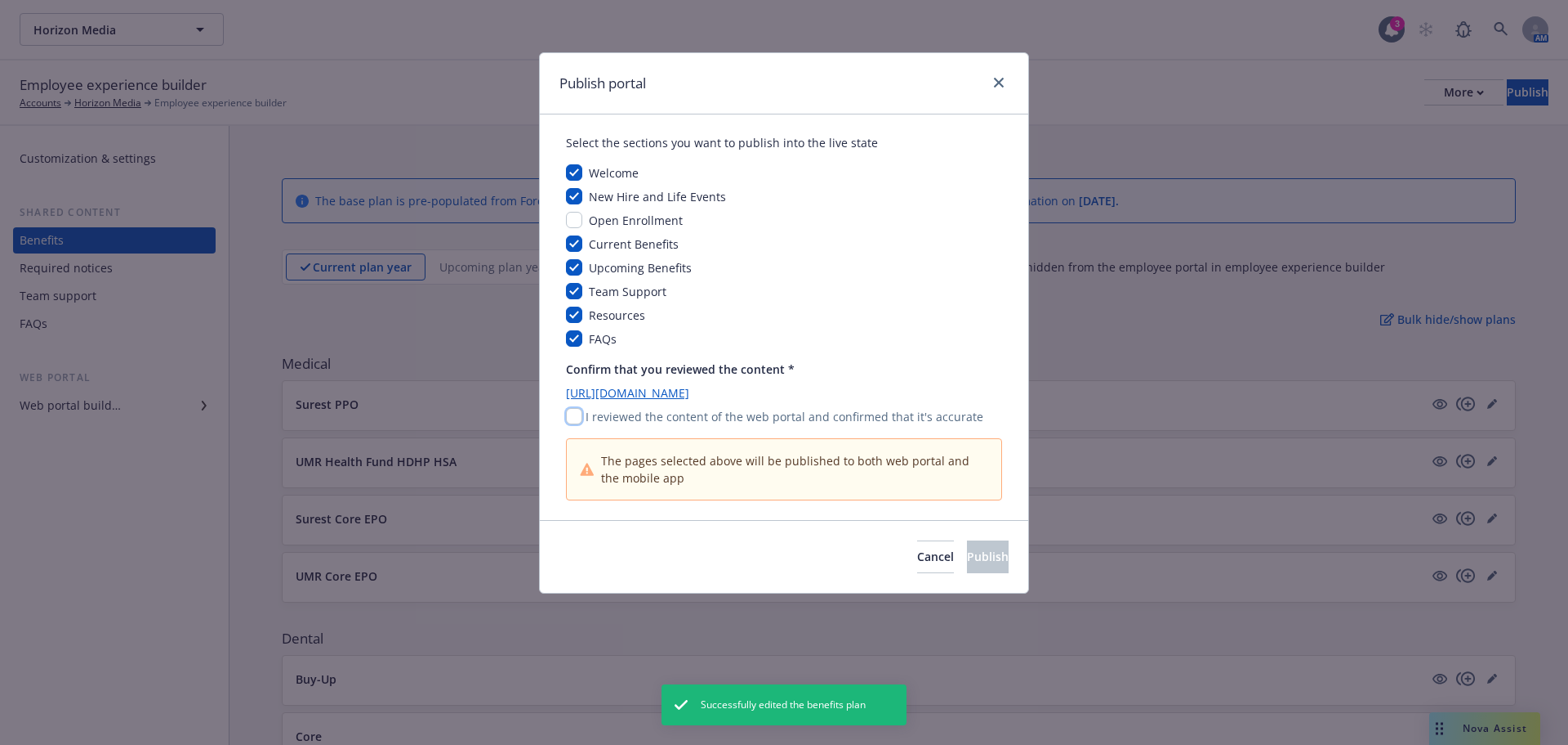
click at [578, 417] on input "checkbox" at bounding box center [574, 415] width 17 height 17
checkbox input "true"
click at [967, 558] on button "Publish" at bounding box center [987, 557] width 42 height 33
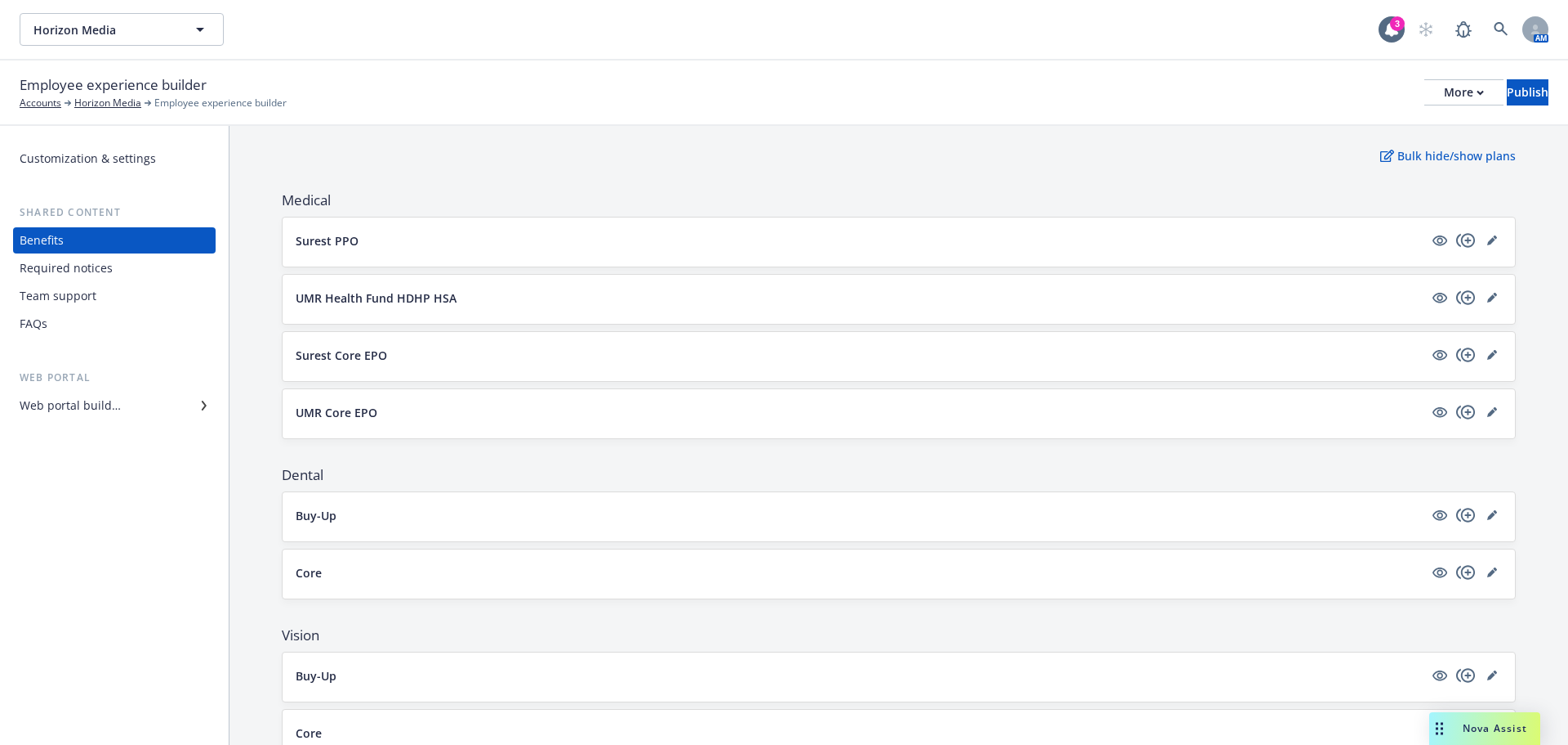
scroll to position [327, 0]
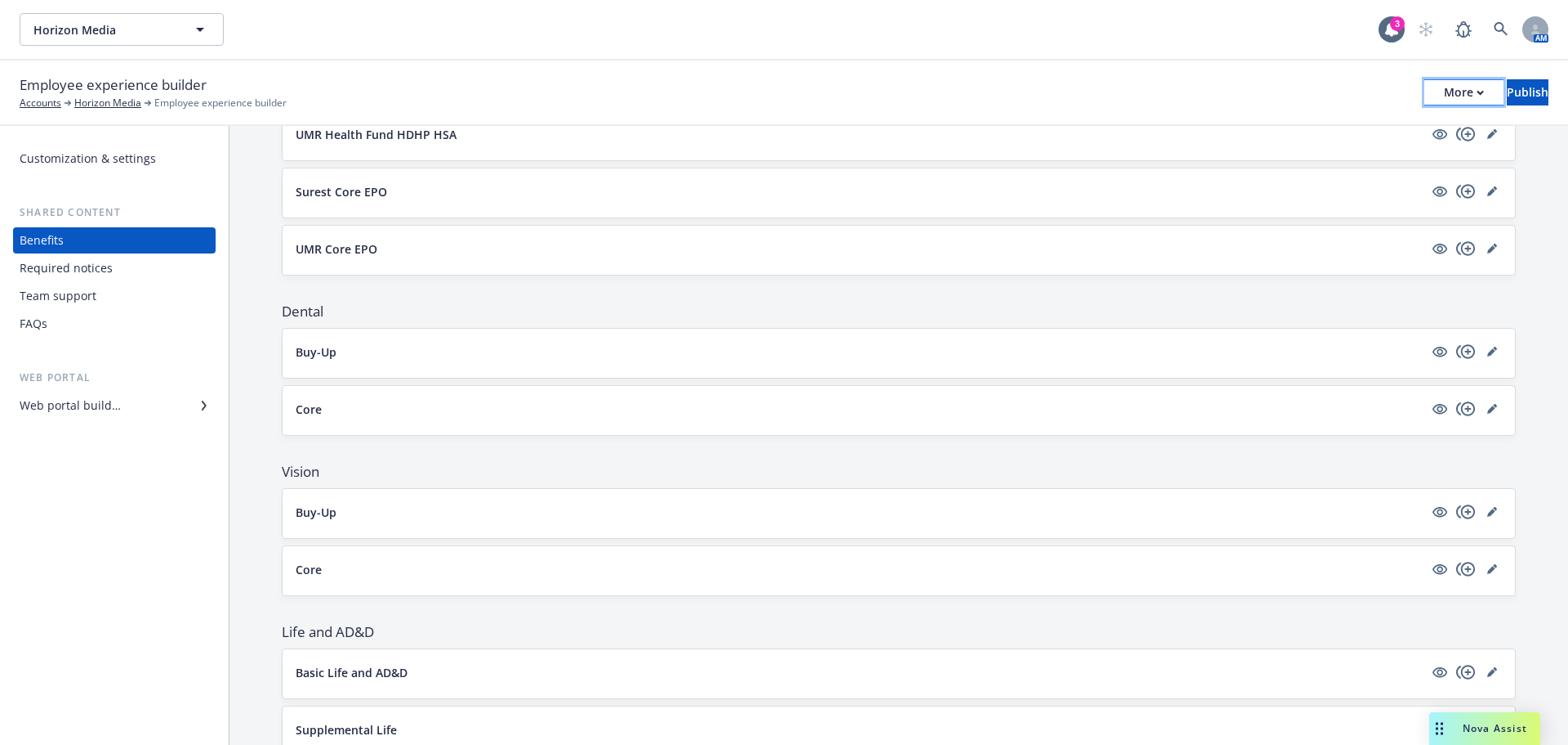
click at [1444, 102] on div "More" at bounding box center [1464, 92] width 40 height 24
click at [1305, 159] on link "Copy portal link" at bounding box center [1329, 162] width 242 height 33
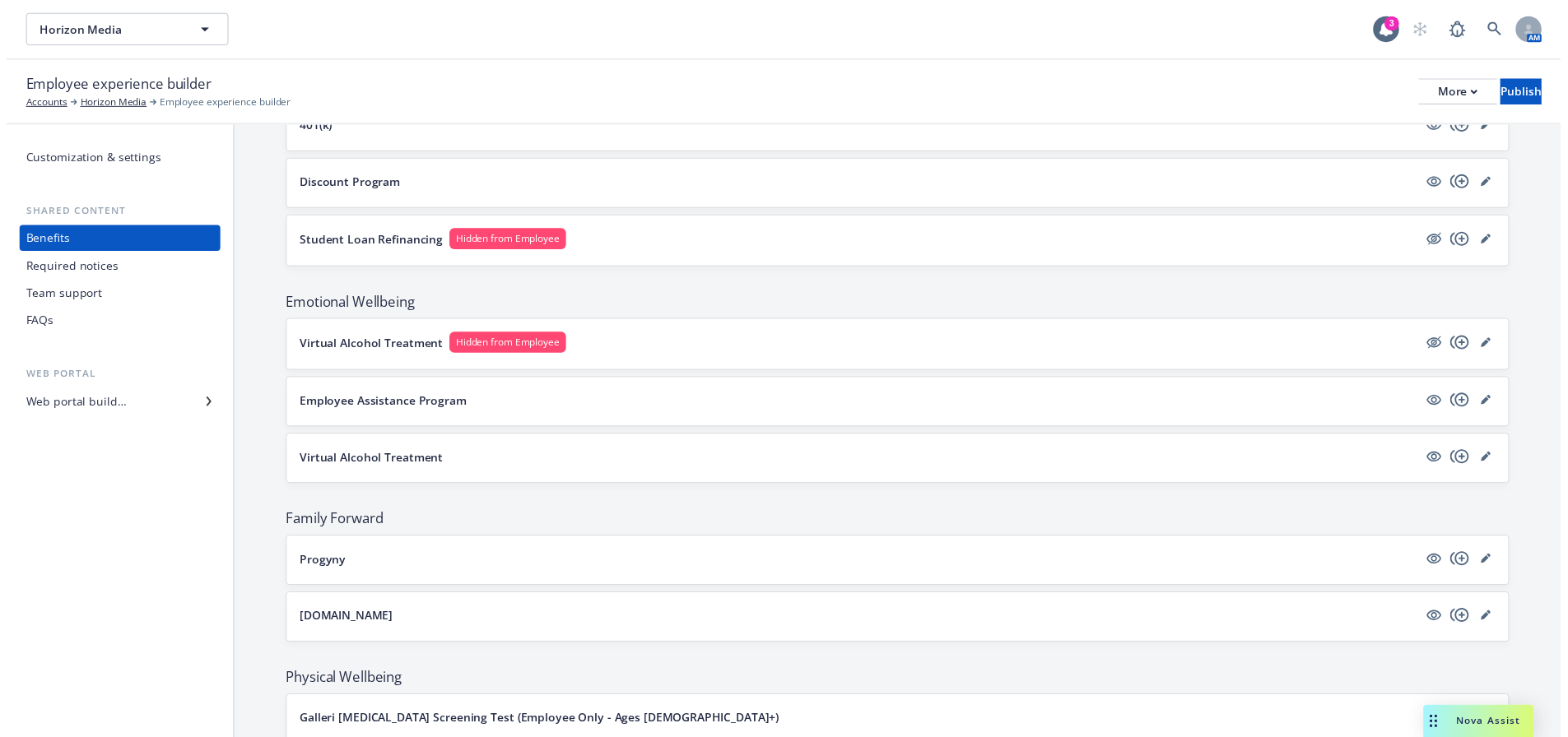
scroll to position [2056, 0]
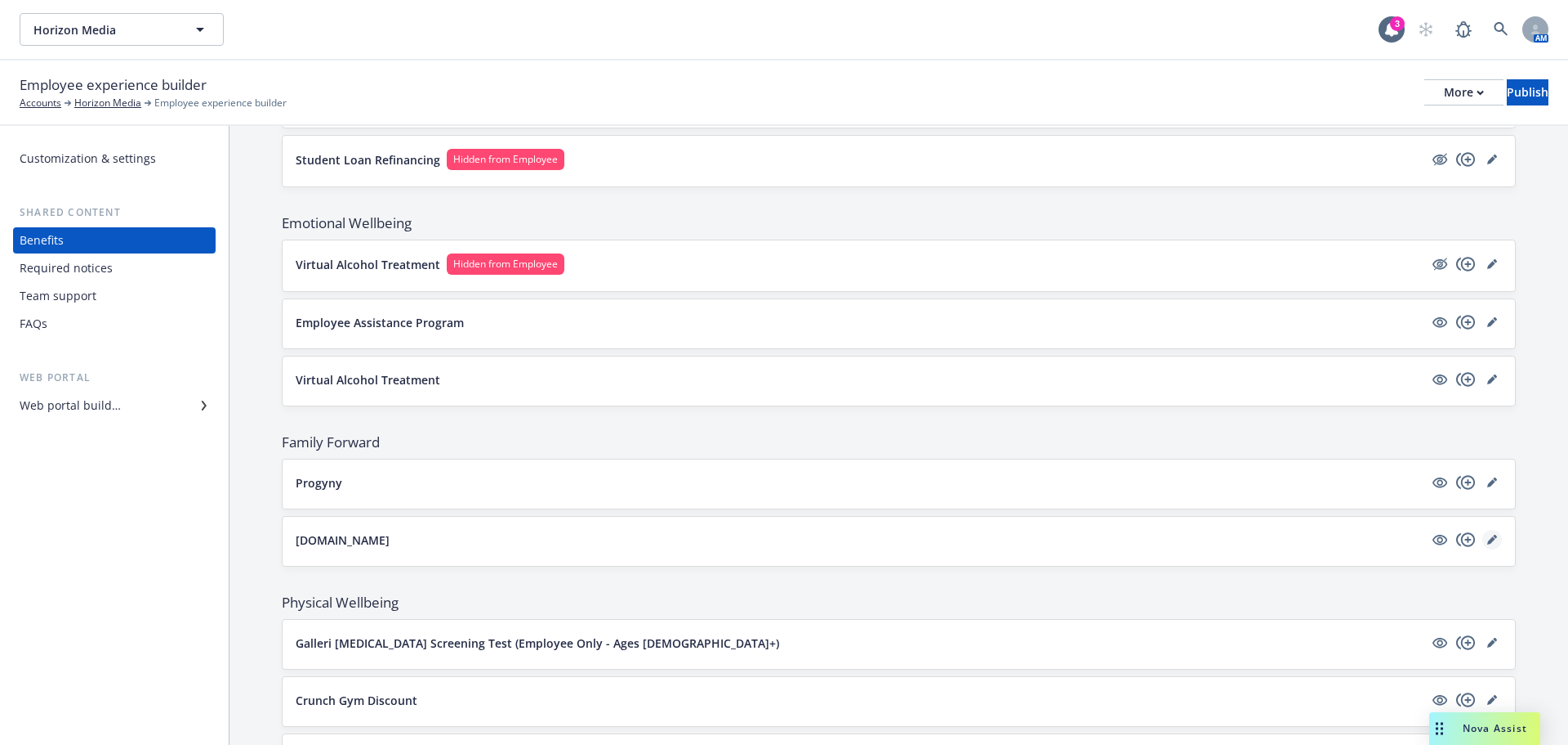
click at [1487, 539] on icon "editPencil" at bounding box center [1491, 540] width 8 height 8
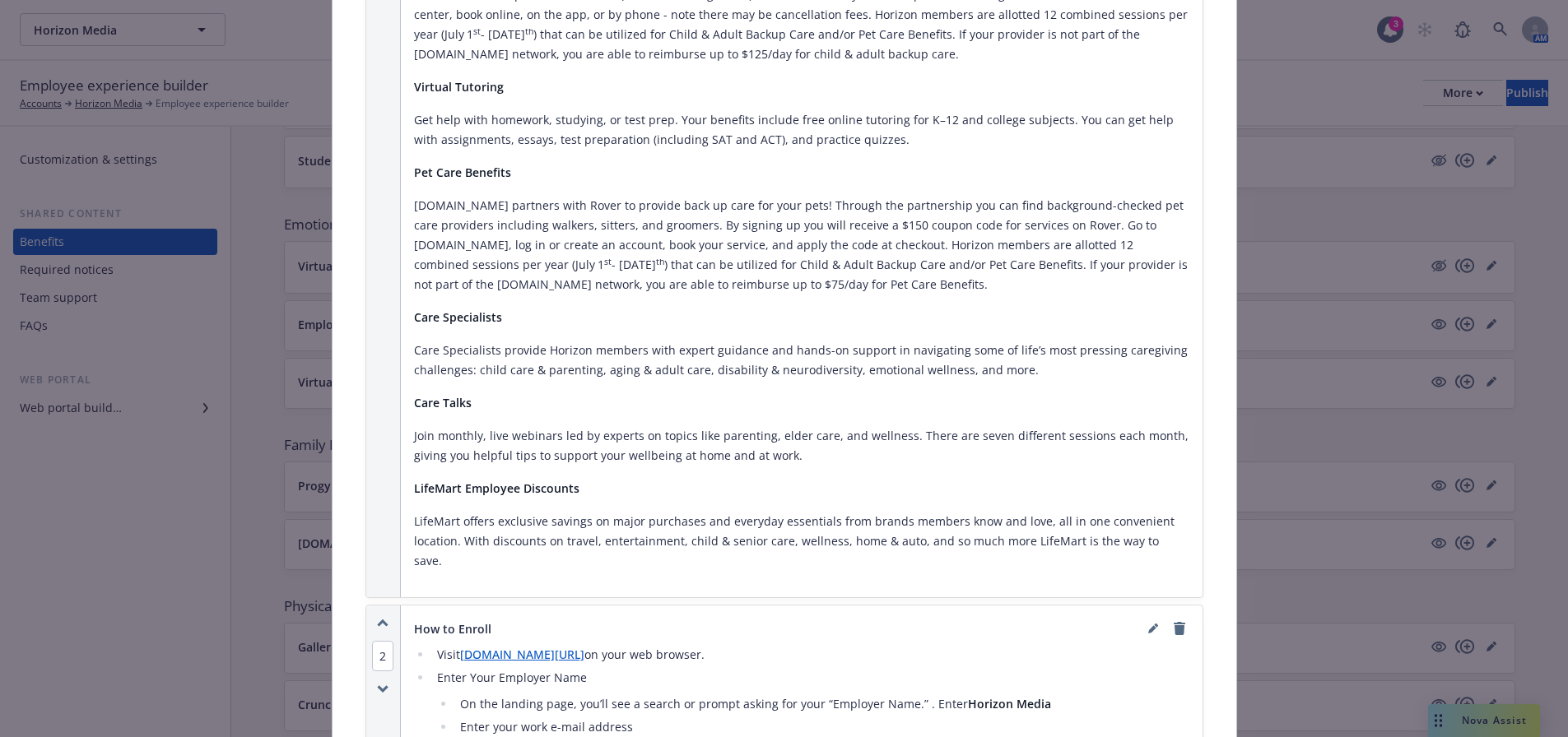
scroll to position [1365, 0]
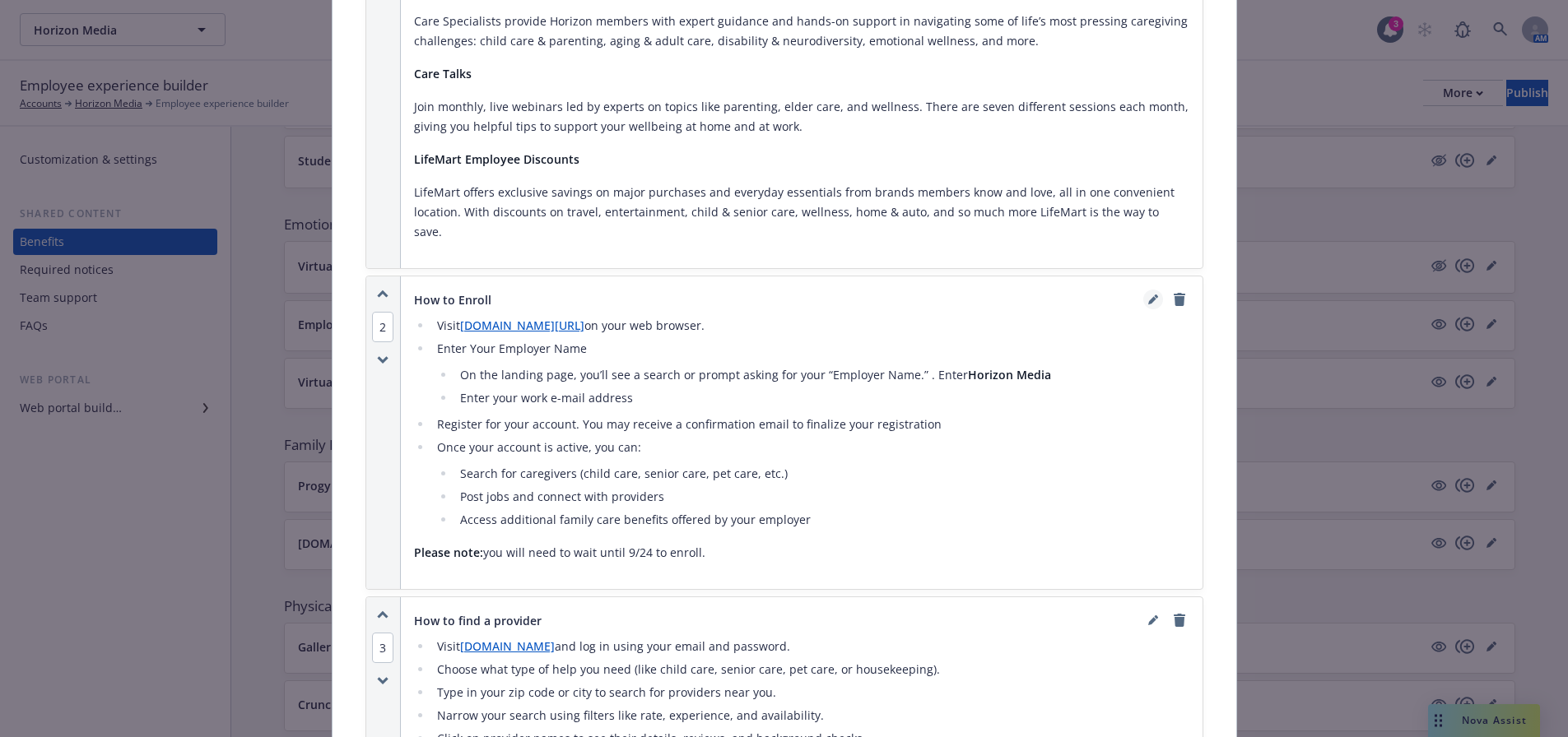
click at [1148, 294] on icon "editPencil" at bounding box center [1153, 299] width 10 height 10
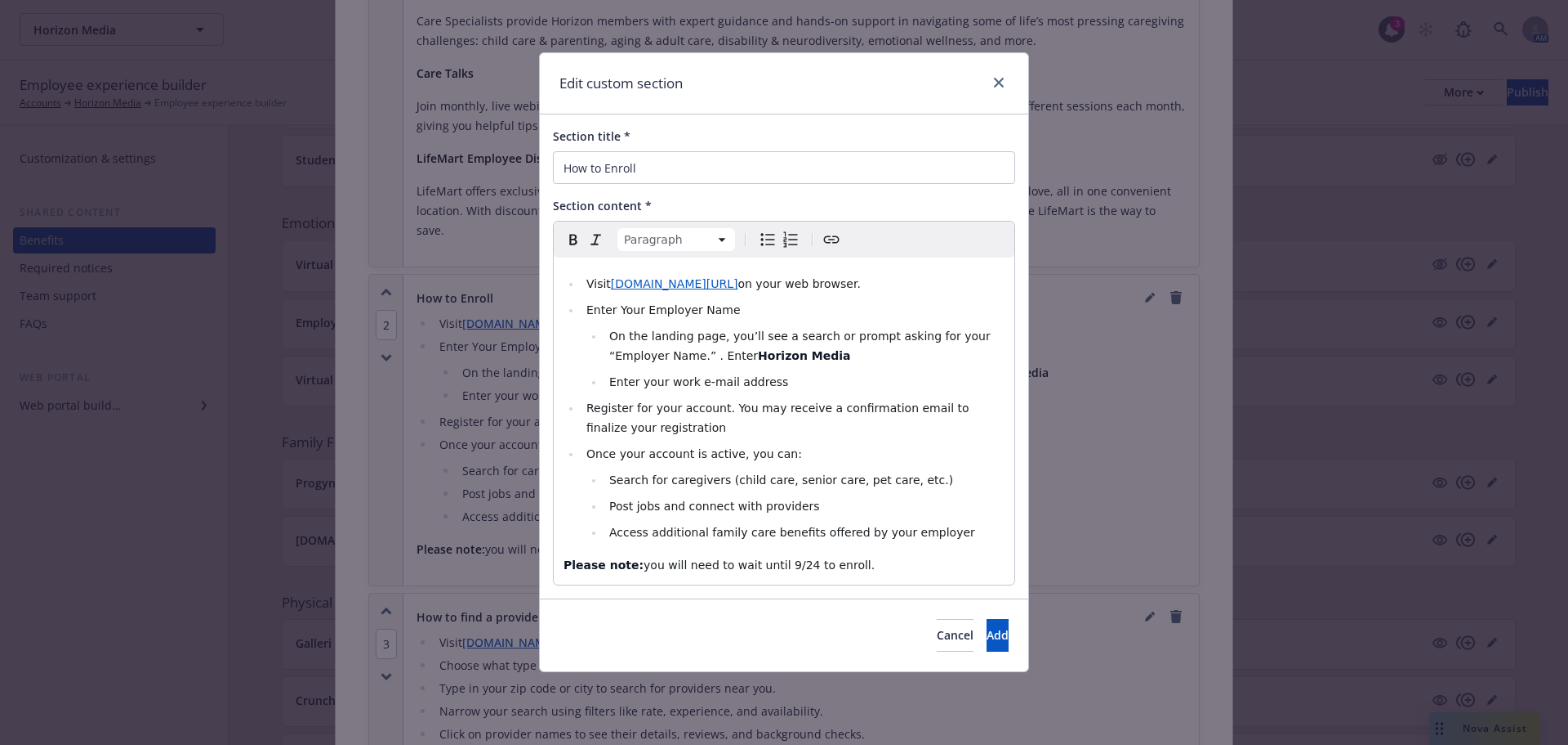
drag, startPoint x: 805, startPoint y: 563, endPoint x: 516, endPoint y: 562, distance: 289.0
click at [516, 562] on div "Edit custom section Section title * How to Enroll Section content * Paragraph P…" at bounding box center [784, 372] width 1568 height 745
copy p "Please note: you will need to wait until 9/24 to enroll."
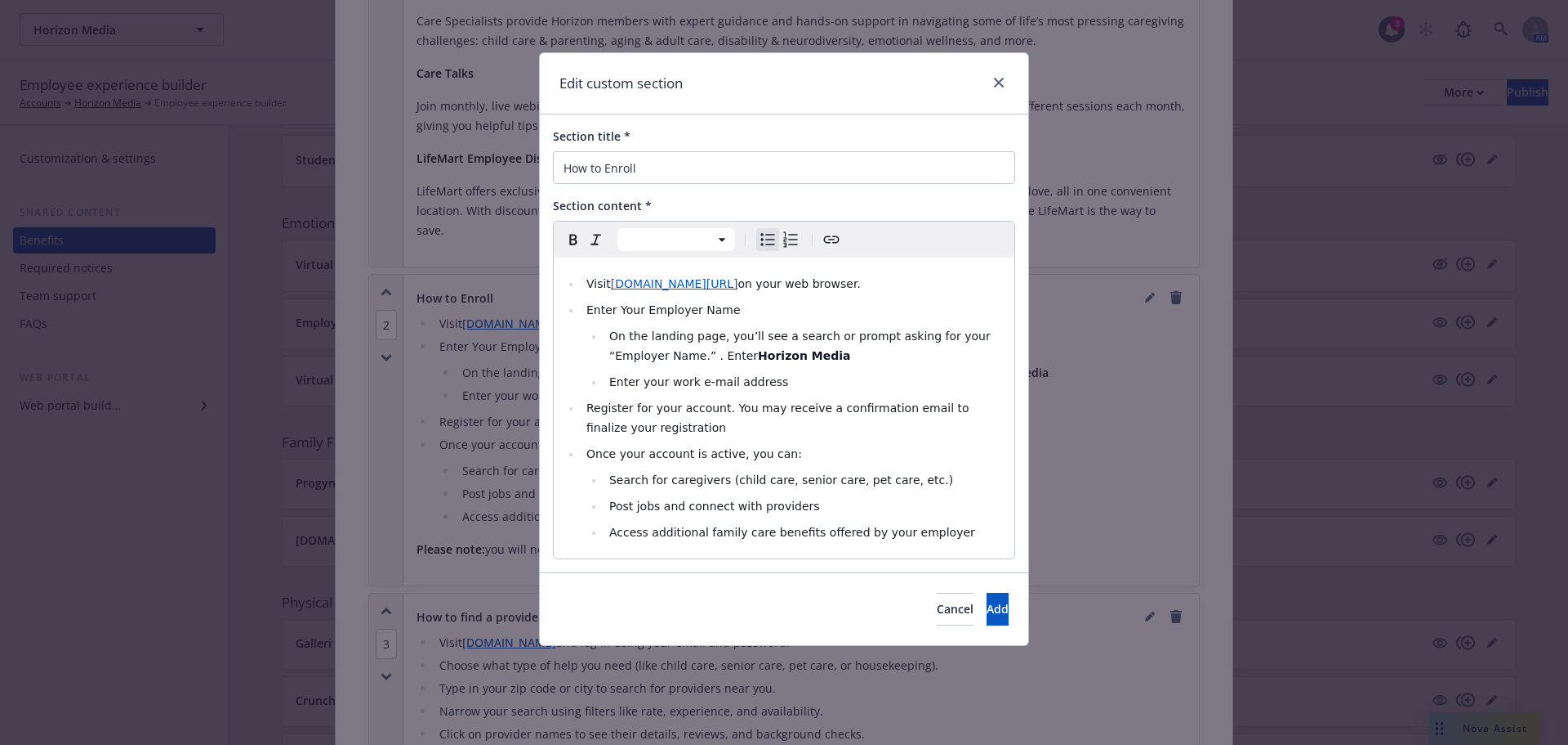
click at [588, 281] on span "Visit" at bounding box center [598, 283] width 24 height 13
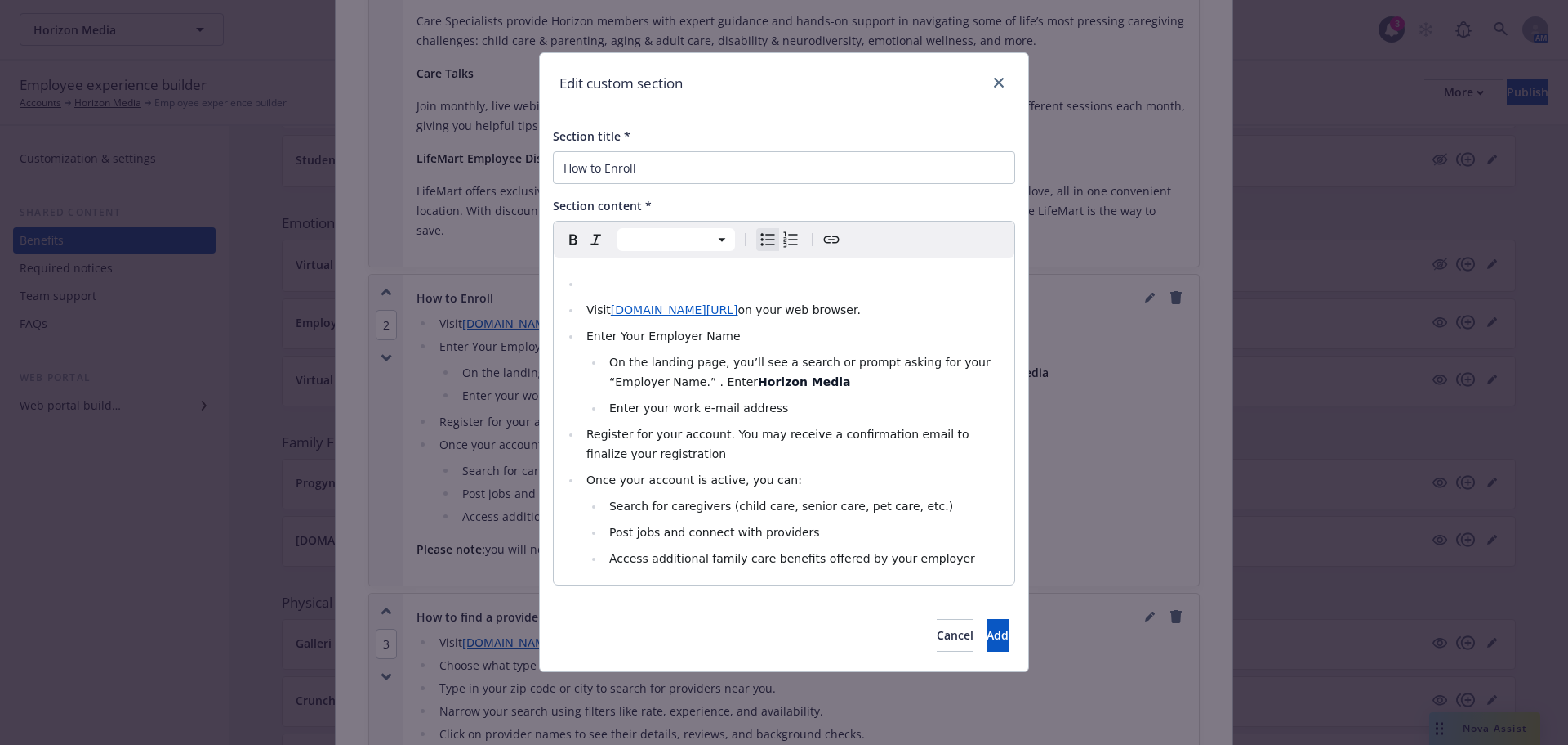
click at [594, 277] on li "editable markdown" at bounding box center [793, 284] width 423 height 20
select select "paragraph"
click at [594, 277] on p "editable markdown" at bounding box center [784, 277] width 441 height 20
drag, startPoint x: 629, startPoint y: 271, endPoint x: 521, endPoint y: 277, distance: 108.2
click at [521, 277] on div "Edit custom section Section title * How to Enroll Section content * Paragraph P…" at bounding box center [784, 372] width 1568 height 745
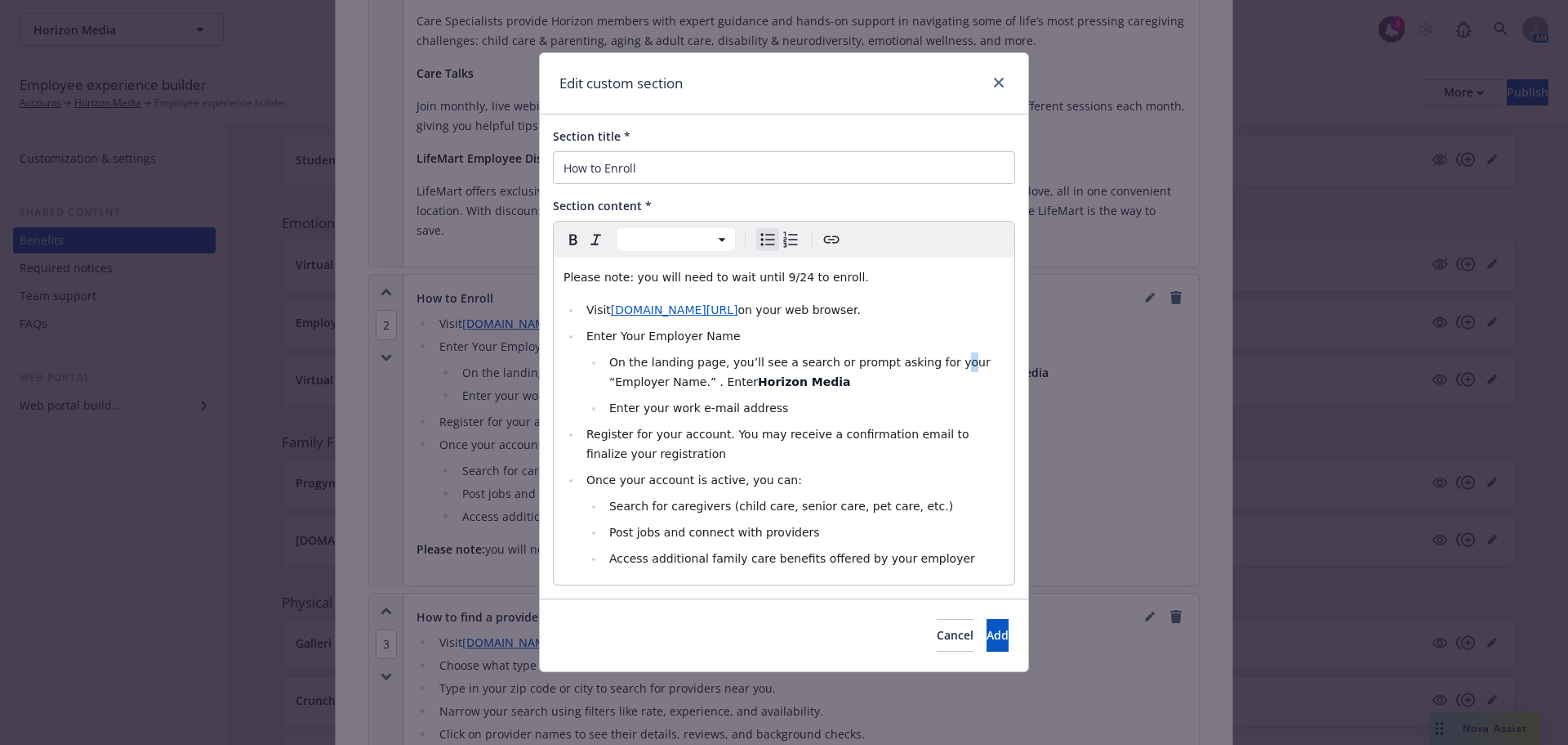
click at [929, 365] on span "On the landing page, you’ll see a search or prompt asking for your “Employer Na…" at bounding box center [801, 372] width 385 height 33
select select "paragraph"
click at [622, 278] on span "Please note: you will need to wait until 9/24 to enroll." at bounding box center [715, 276] width 305 height 13
click at [916, 273] on p "Please note that you will need to wait until 9/24 to enroll." at bounding box center [784, 277] width 441 height 20
click at [986, 639] on button "Add" at bounding box center [997, 635] width 22 height 33
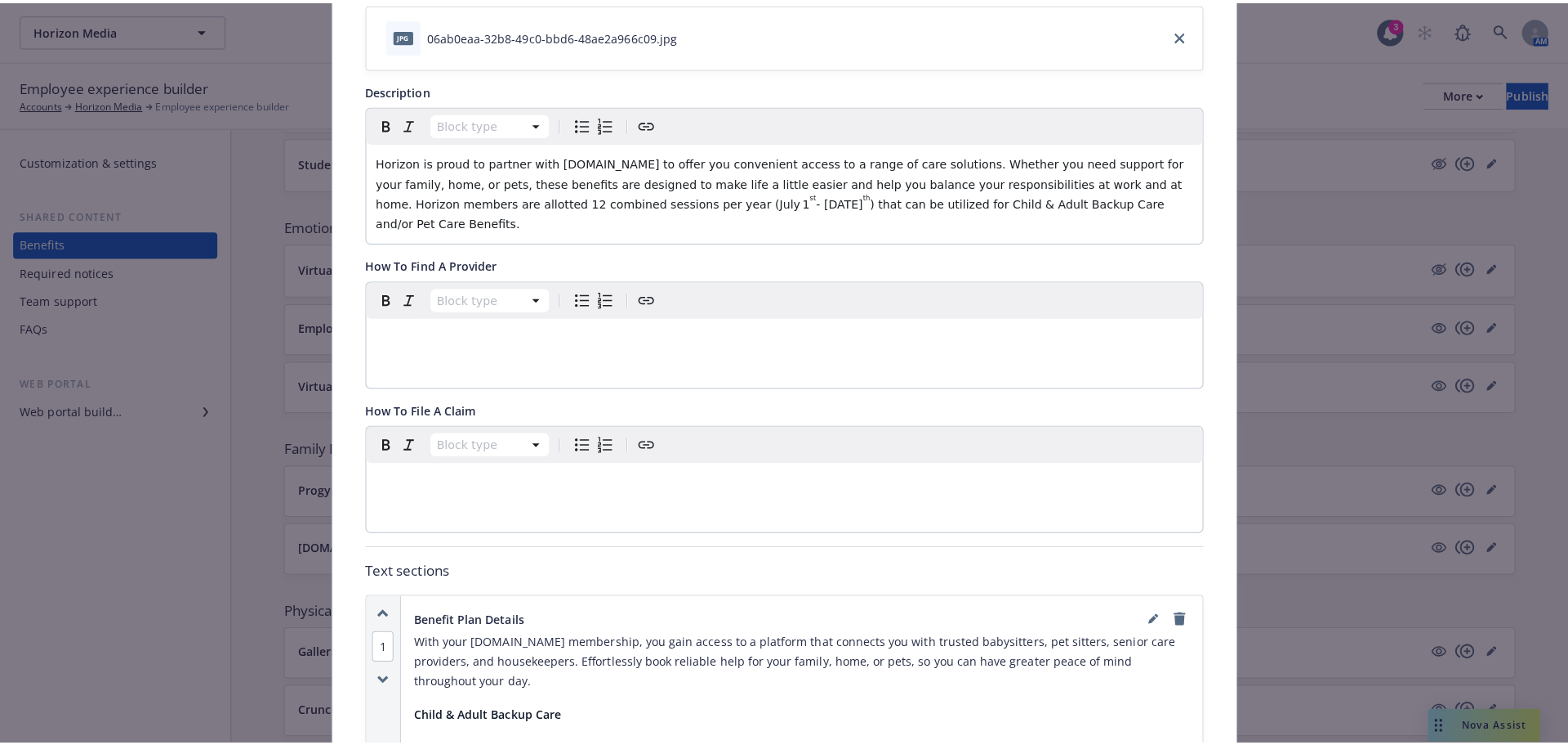
scroll to position [0, 0]
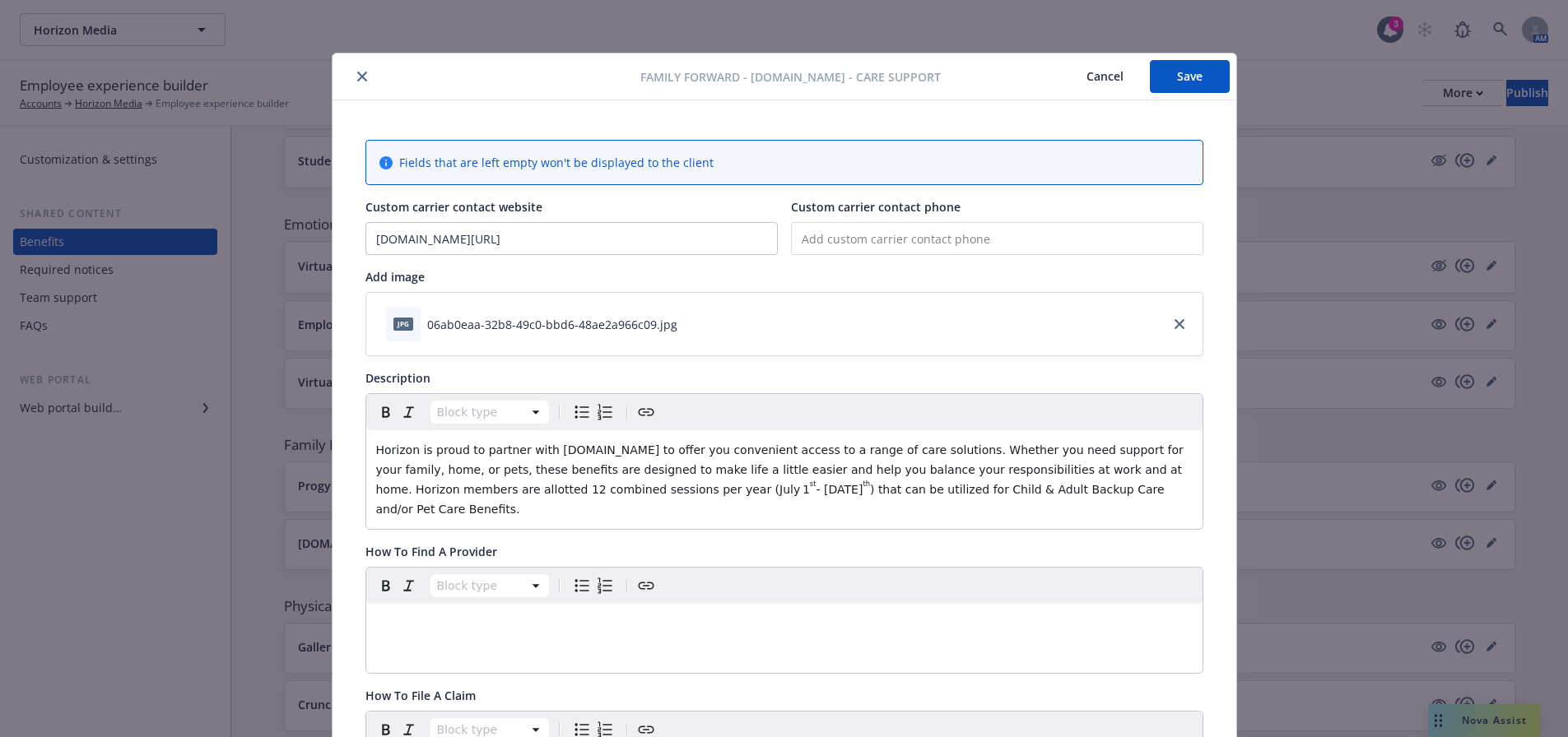
click at [1203, 75] on button "Save" at bounding box center [1189, 77] width 80 height 33
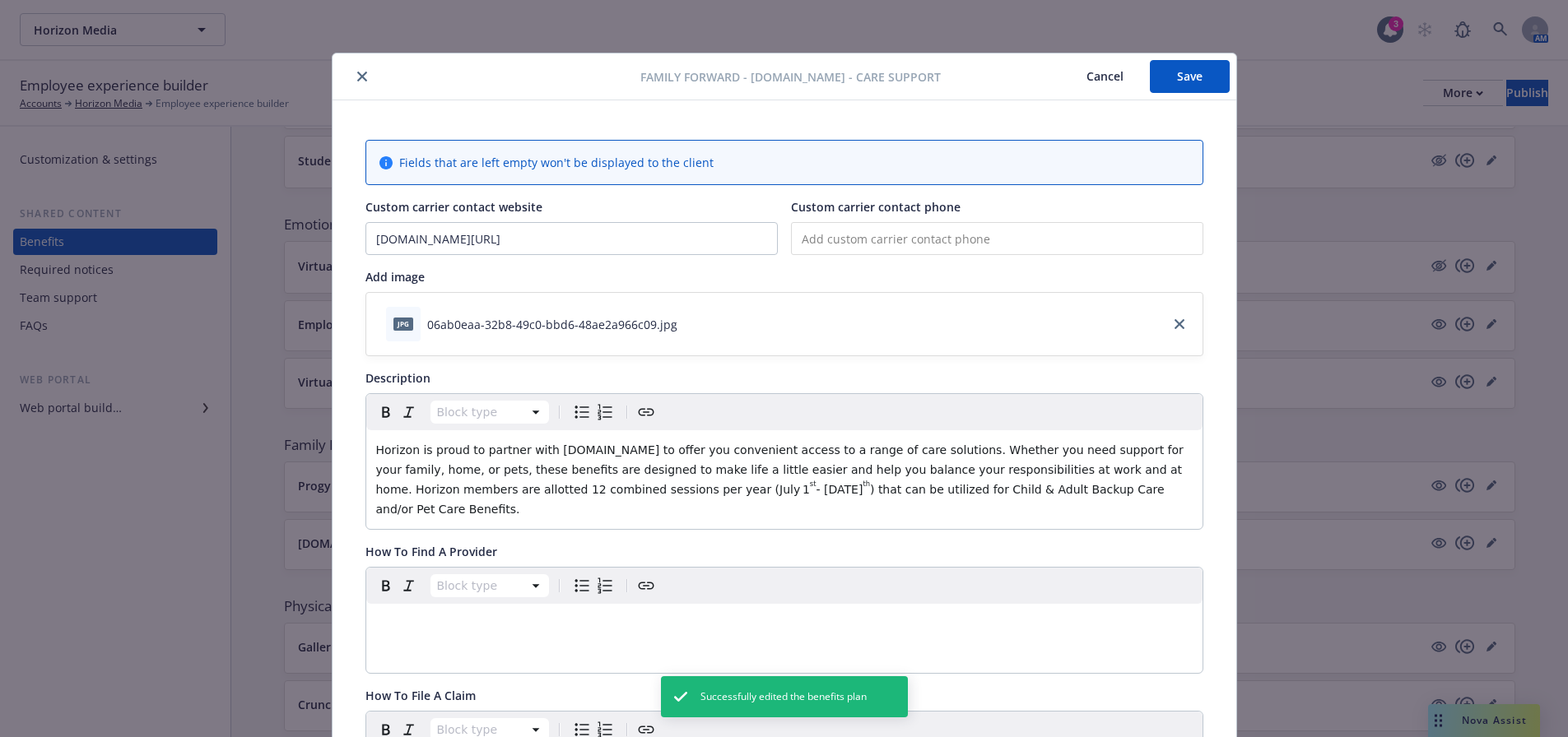
click at [352, 71] on button "close" at bounding box center [362, 77] width 20 height 20
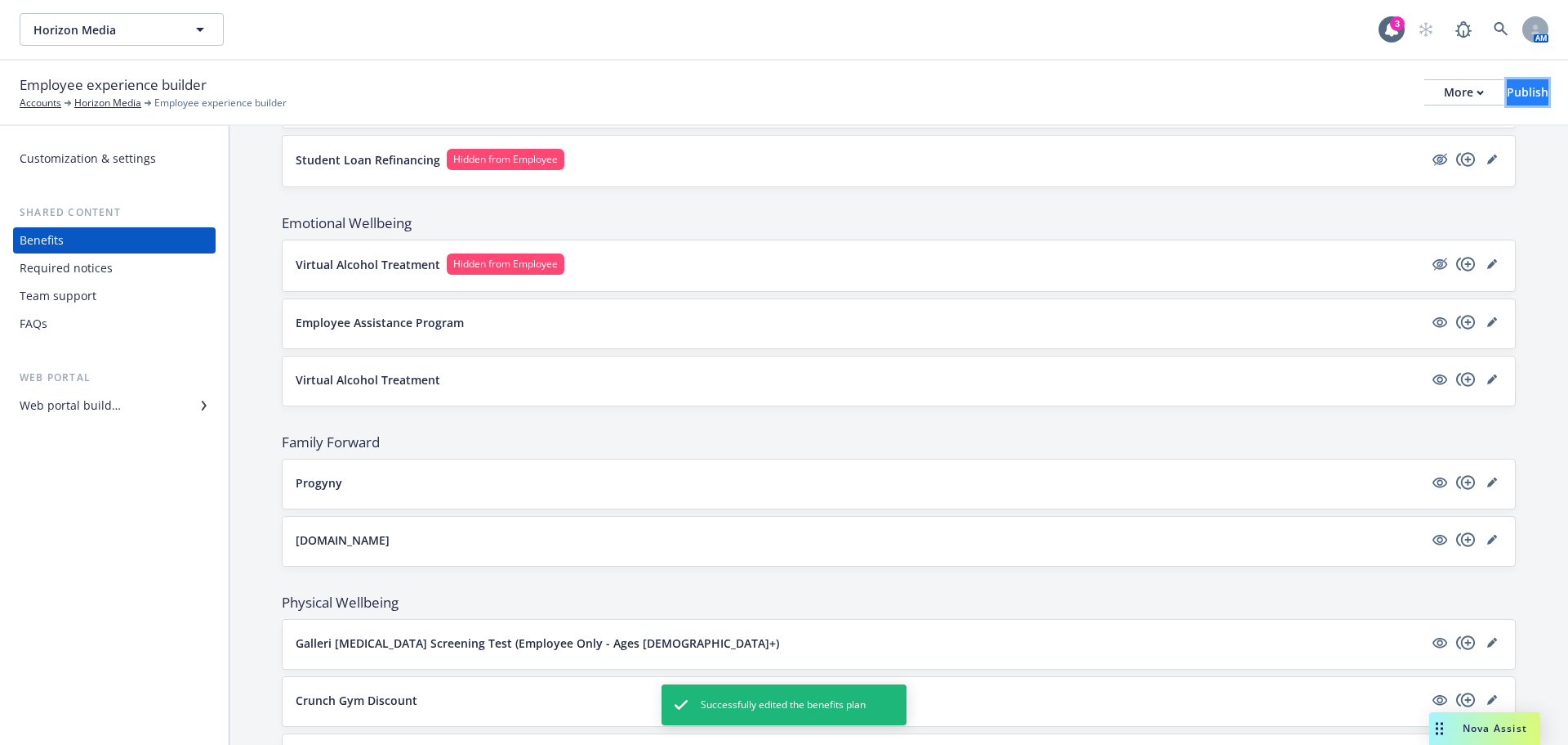
click at [1521, 89] on button "Publish" at bounding box center [1527, 92] width 42 height 26
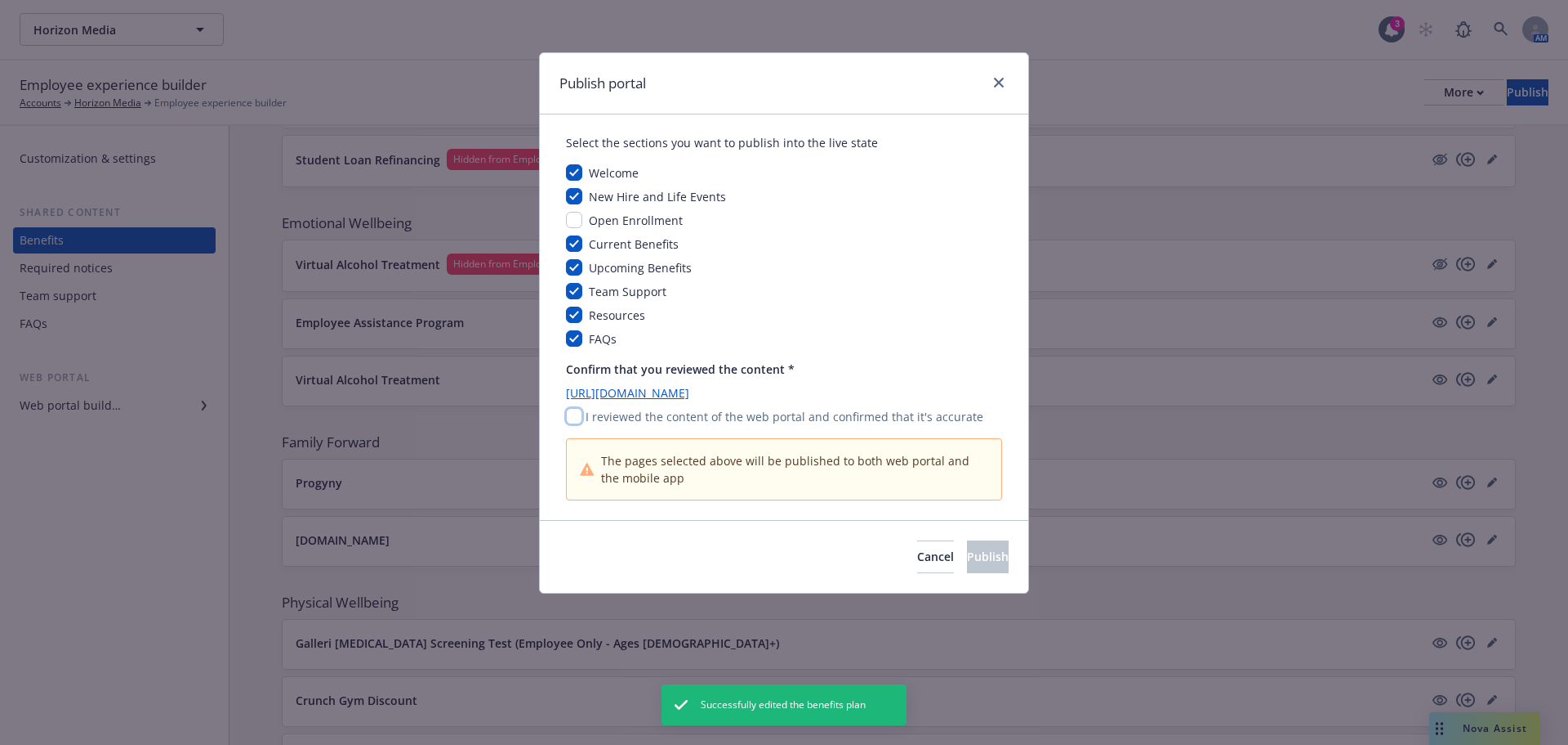
click at [575, 413] on input "checkbox" at bounding box center [574, 415] width 17 height 17
checkbox input "true"
click at [967, 555] on span "Publish" at bounding box center [987, 556] width 42 height 16
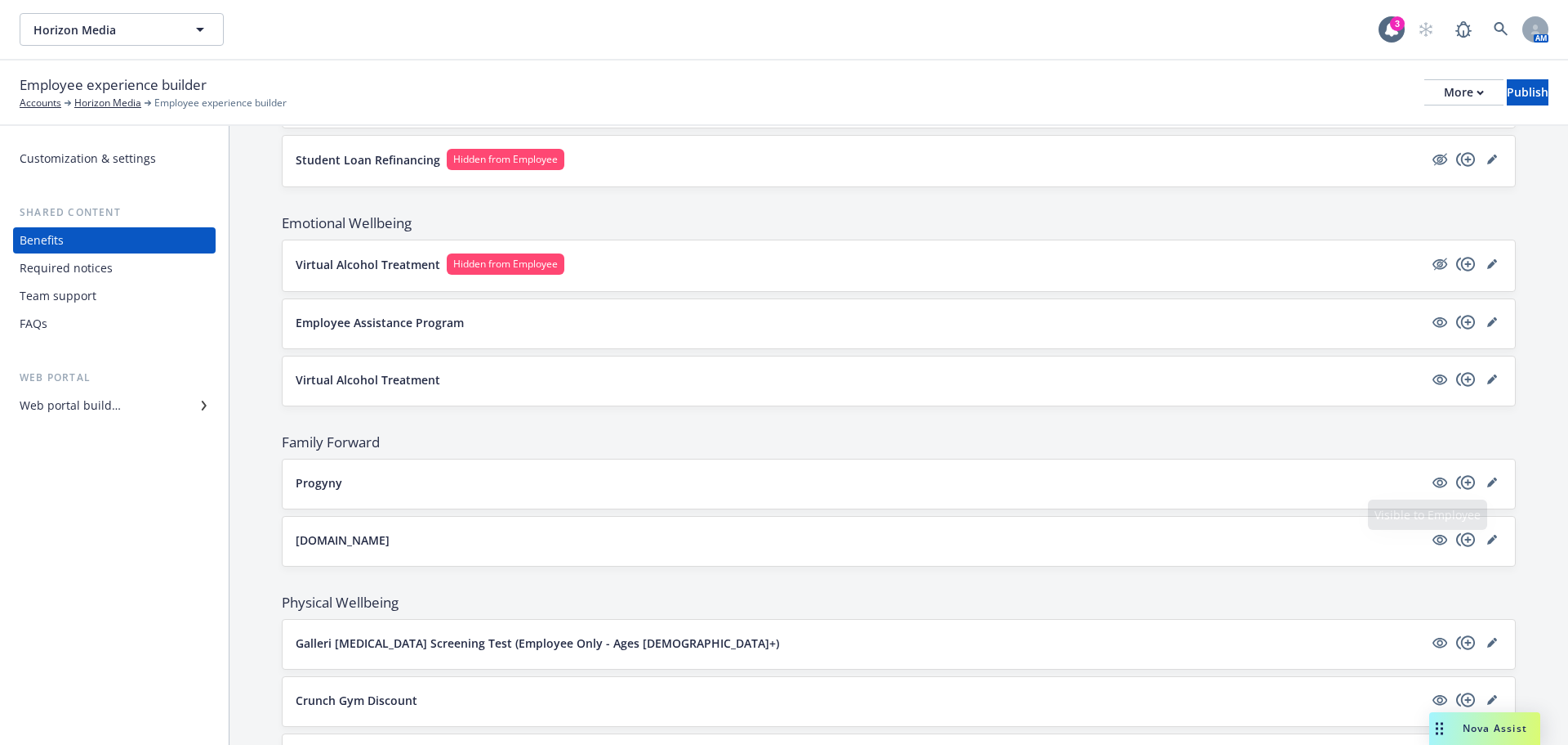
click at [1346, 543] on button "[DOMAIN_NAME]" at bounding box center [859, 540] width 1128 height 18
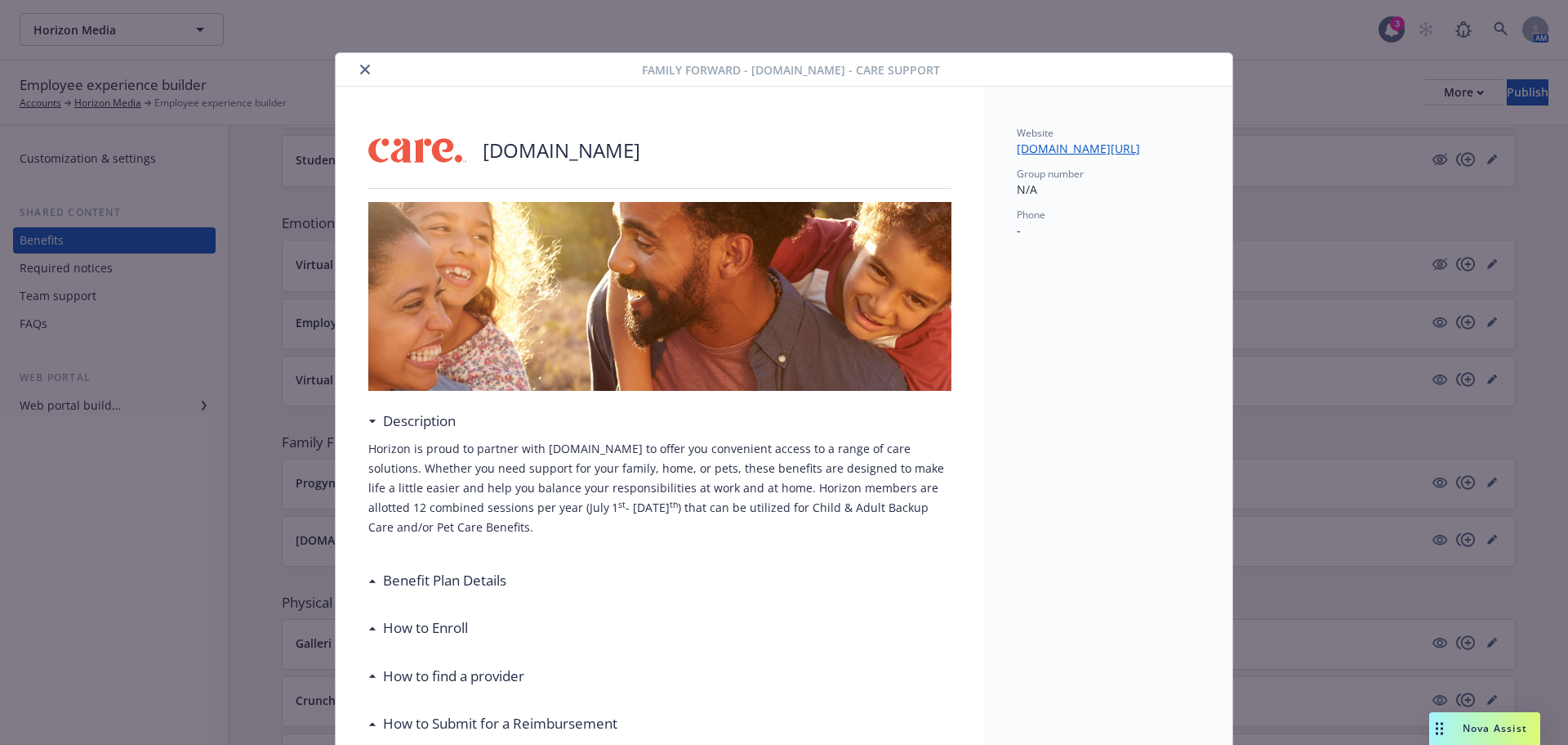
scroll to position [49, 0]
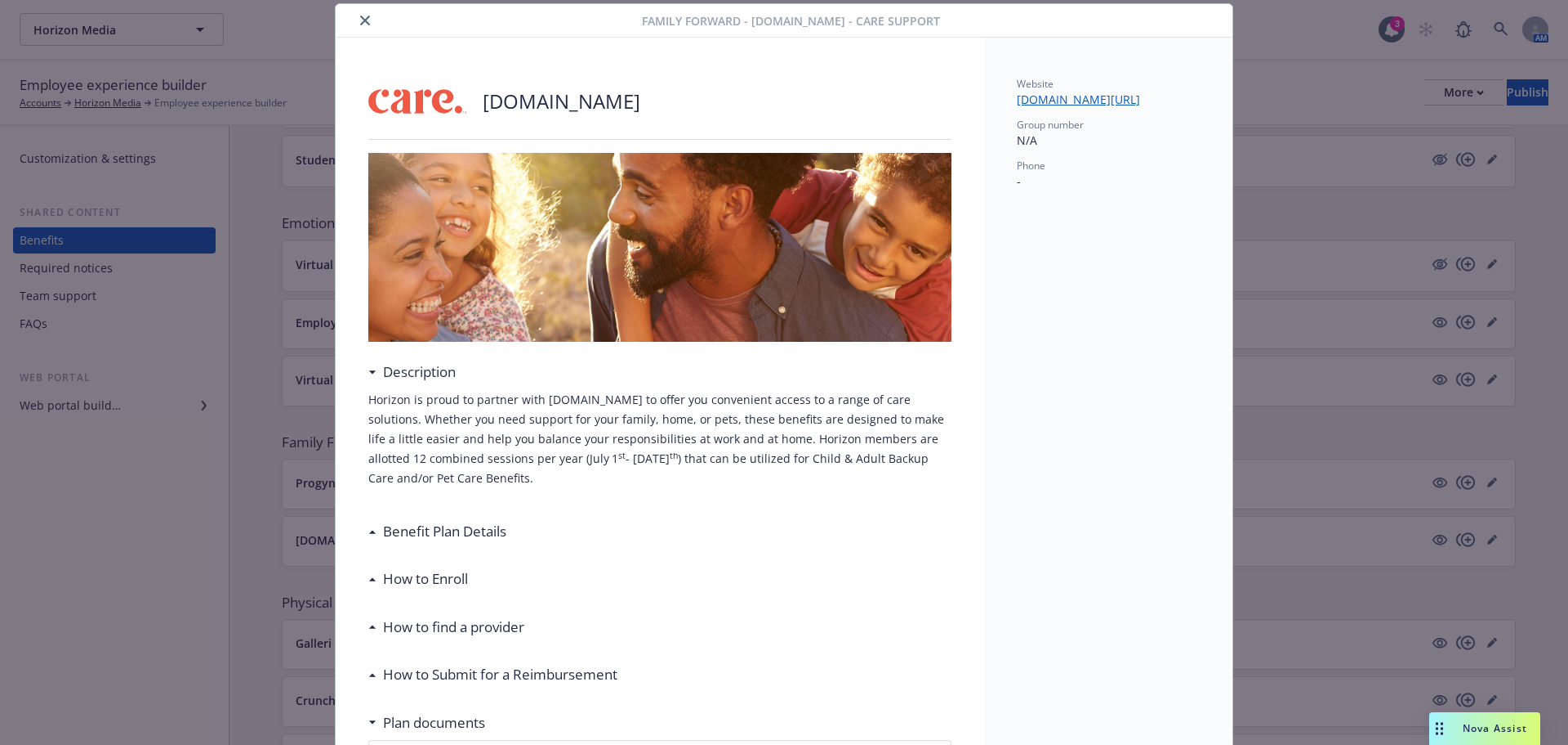
click at [432, 572] on h3 "How to Enroll" at bounding box center [425, 579] width 85 height 21
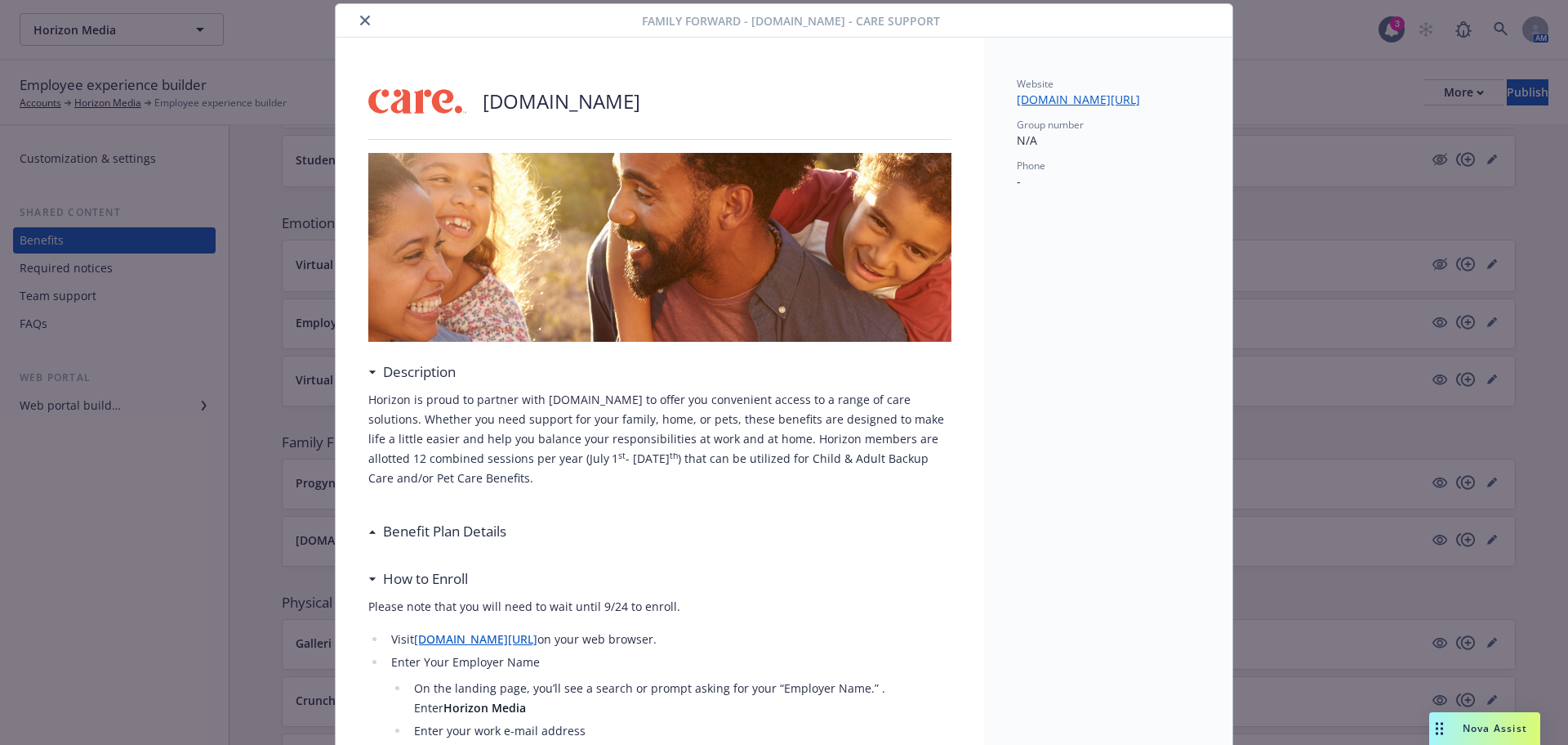
drag, startPoint x: 364, startPoint y: 20, endPoint x: 368, endPoint y: 5, distance: 15.5
click at [364, 20] on button "close" at bounding box center [365, 20] width 19 height 20
